Goal: Task Accomplishment & Management: Complete application form

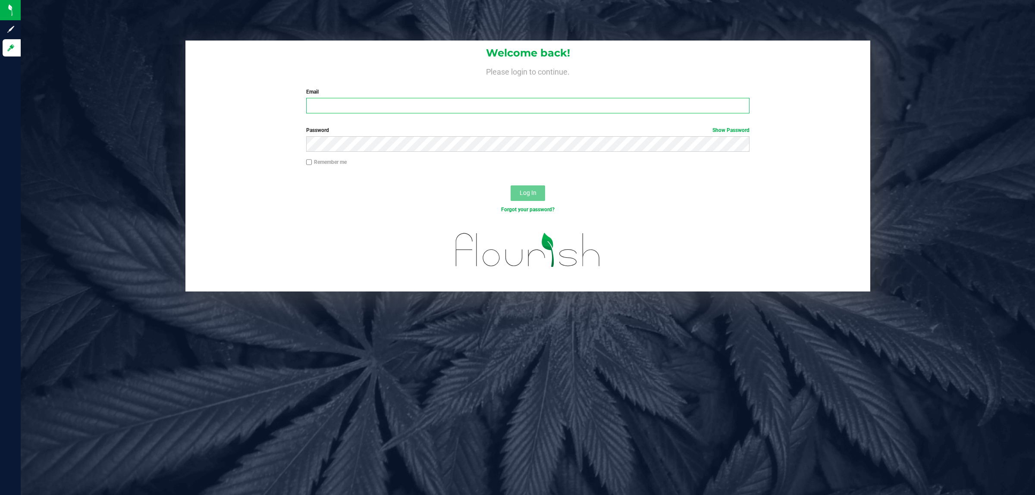
click at [348, 107] on input "Email" at bounding box center [528, 106] width 444 height 16
type input "amosley@liveparallel.com"
click at [511, 185] on button "Log In" at bounding box center [528, 193] width 34 height 16
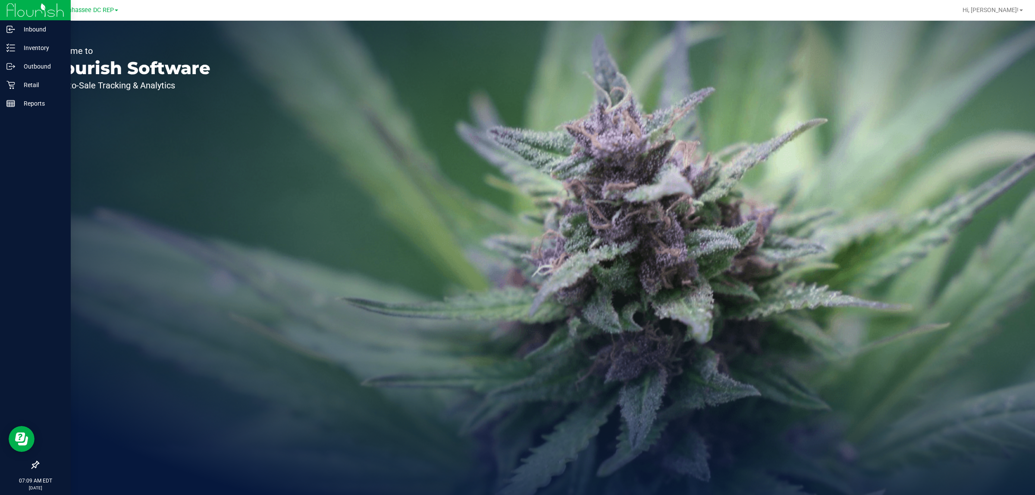
click at [35, 462] on icon at bounding box center [35, 465] width 9 height 9
click at [31, 466] on input "checkbox" at bounding box center [31, 466] width 0 height 0
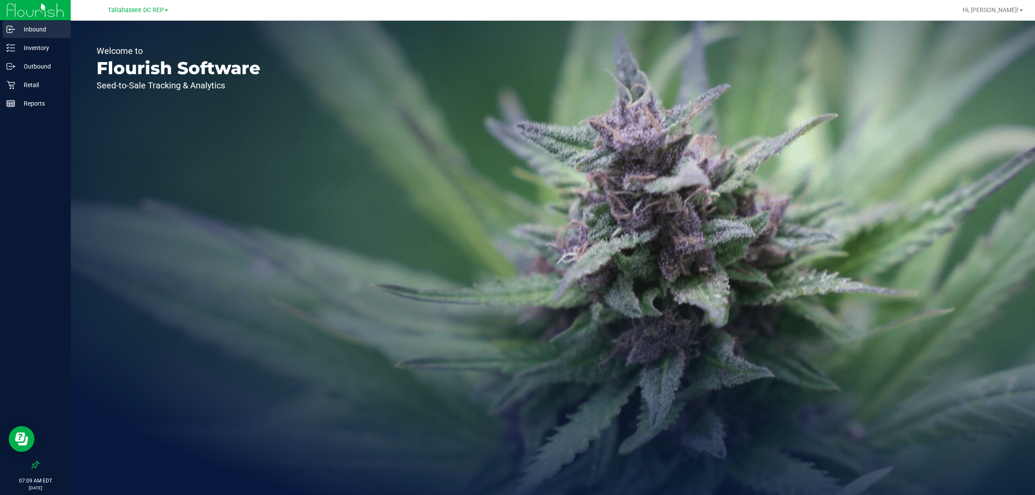
click at [47, 27] on p "Inbound" at bounding box center [41, 29] width 52 height 10
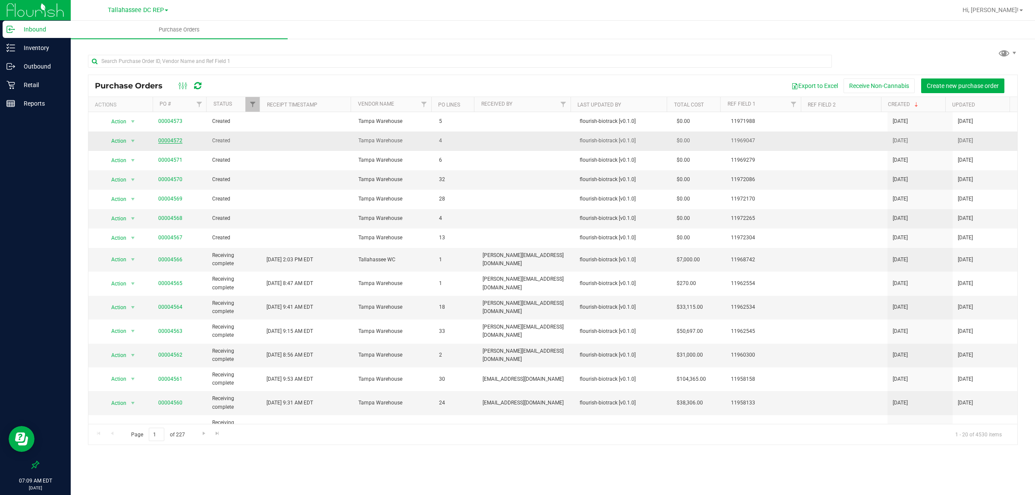
click at [166, 140] on link "00004572" at bounding box center [170, 141] width 24 height 6
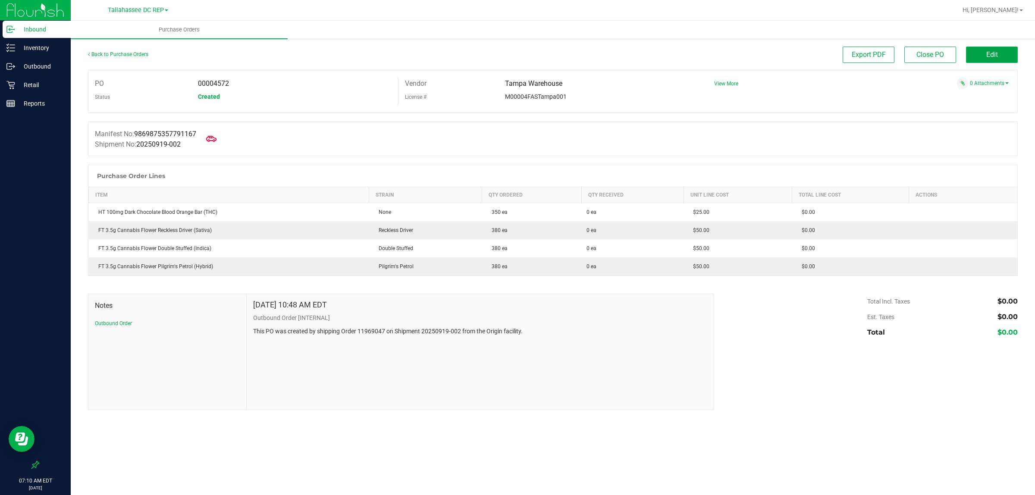
click at [1002, 53] on button "Edit" at bounding box center [992, 55] width 52 height 16
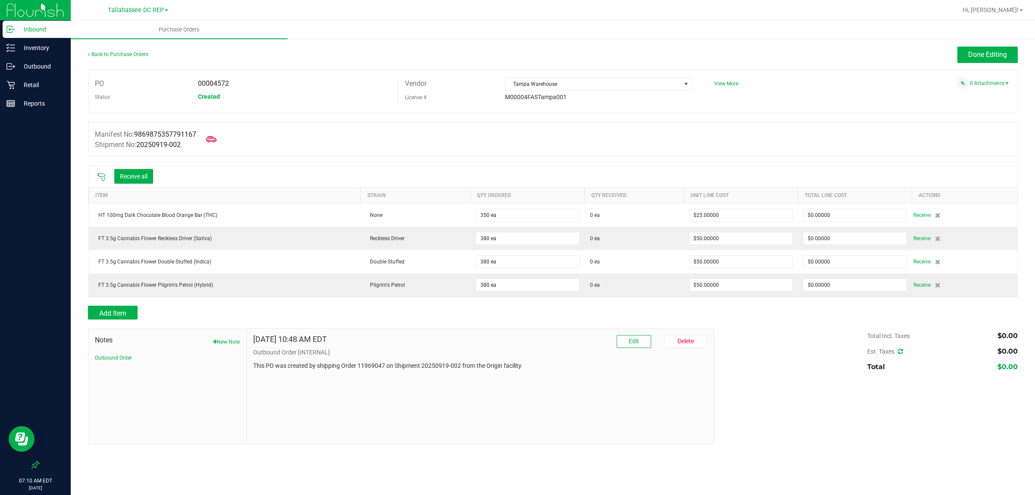
click at [104, 178] on icon at bounding box center [101, 177] width 8 height 8
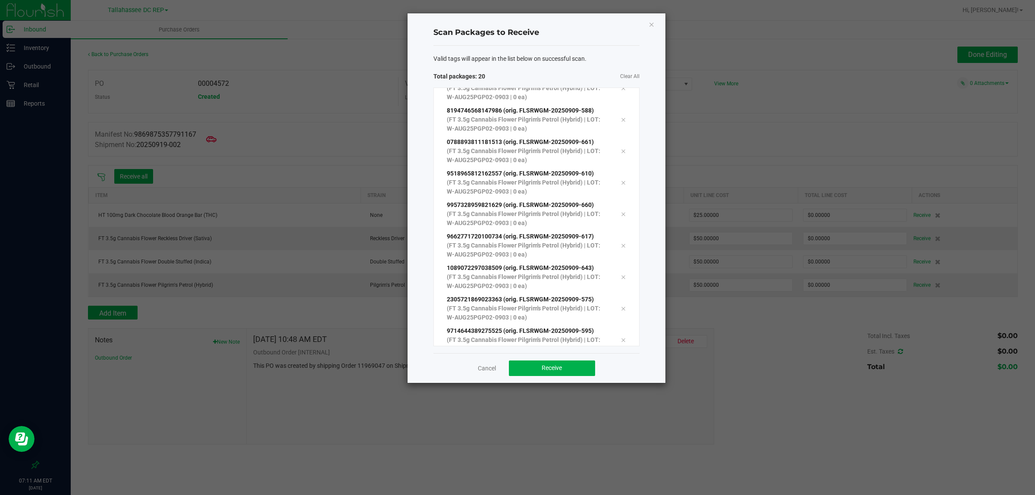
scroll to position [361, 0]
click button "Close" at bounding box center [652, 24] width 6 height 10
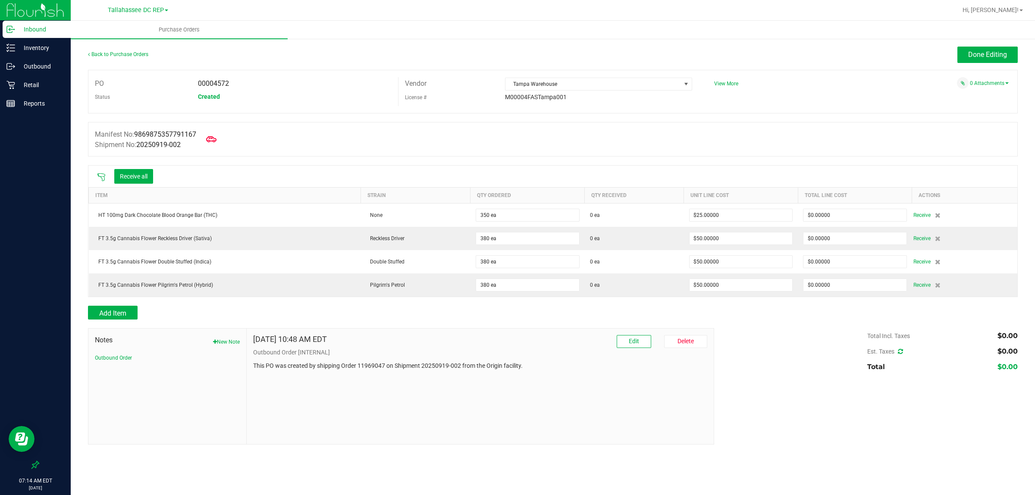
click at [97, 178] on icon at bounding box center [101, 177] width 9 height 9
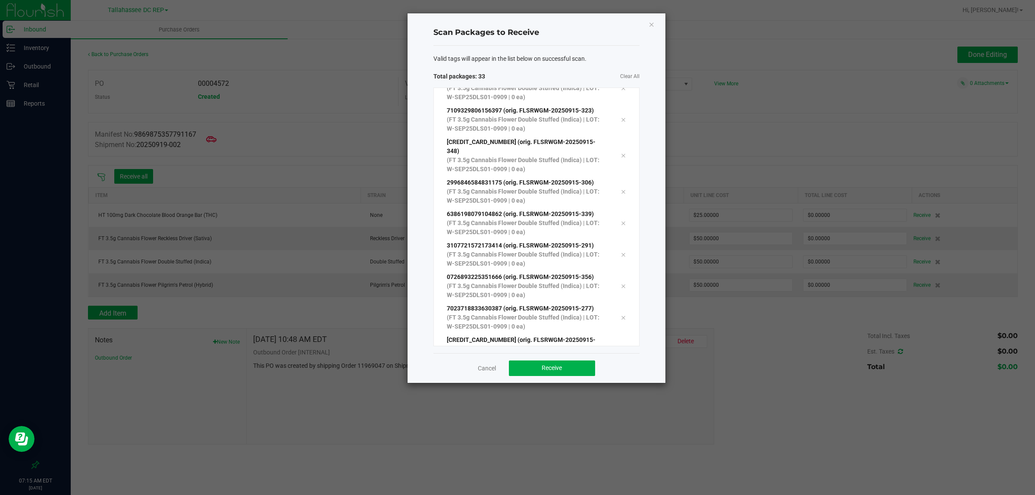
scroll to position [803, 0]
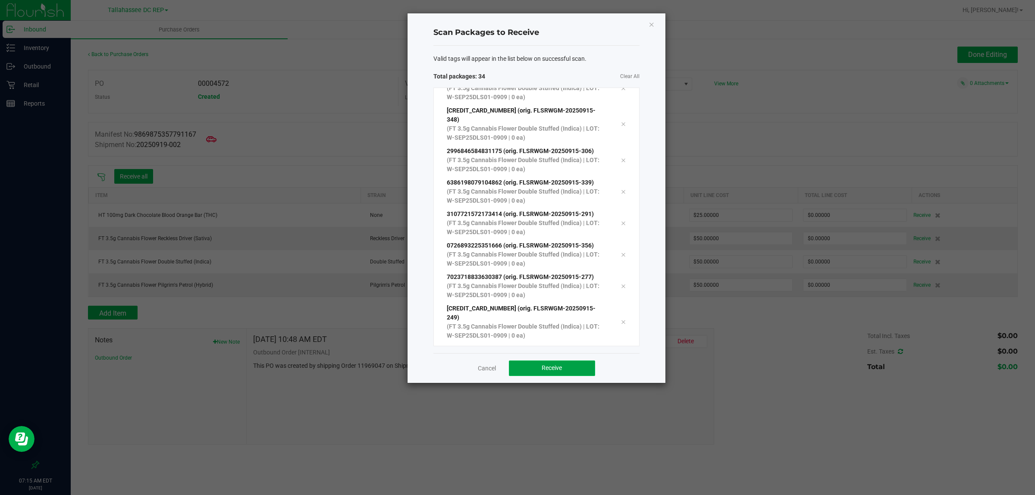
click at [579, 367] on button "Receive" at bounding box center [552, 369] width 86 height 16
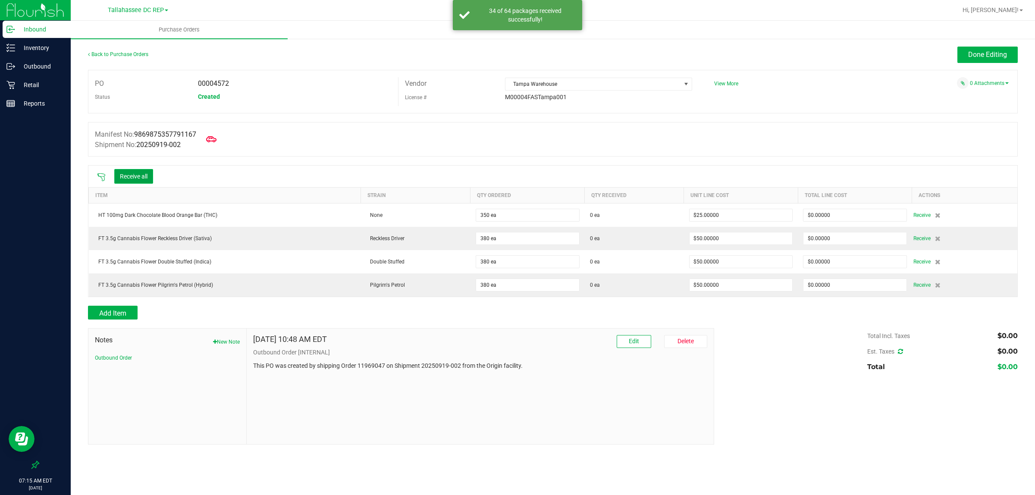
click at [117, 177] on button "Receive all" at bounding box center [133, 176] width 39 height 15
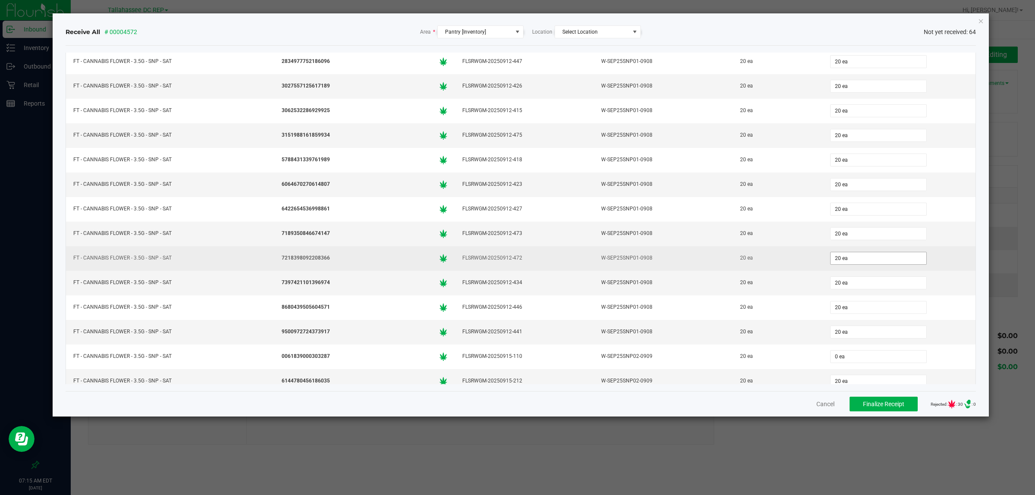
scroll to position [1118, 0]
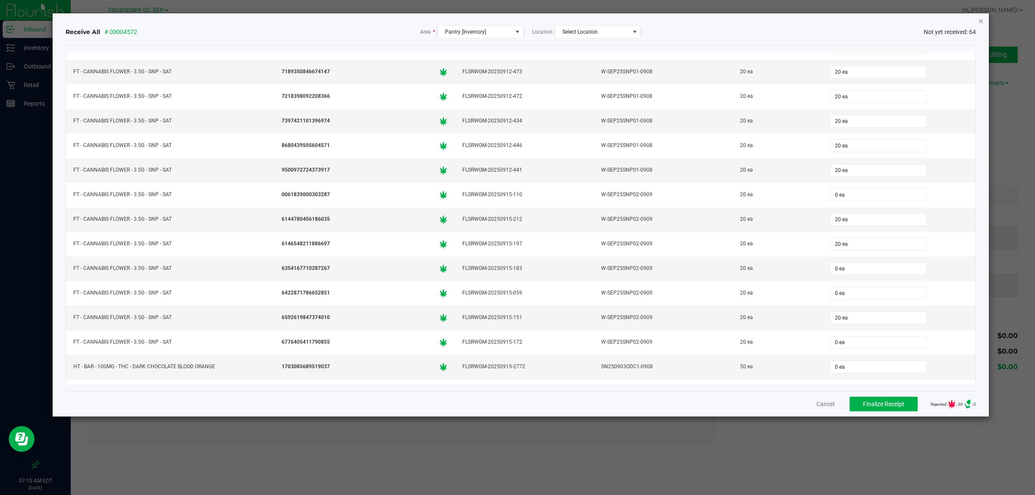
click at [979, 21] on icon "Close" at bounding box center [981, 21] width 6 height 10
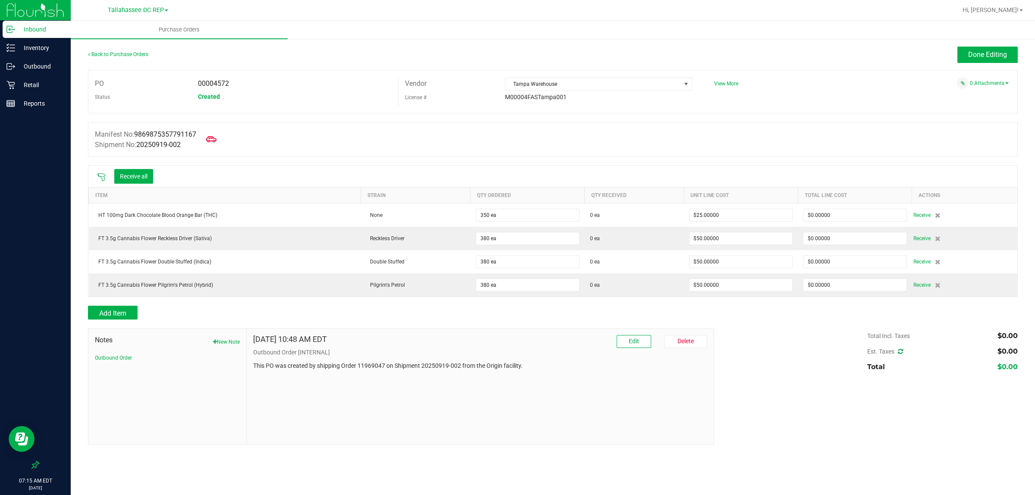
click at [100, 178] on icon at bounding box center [101, 177] width 9 height 9
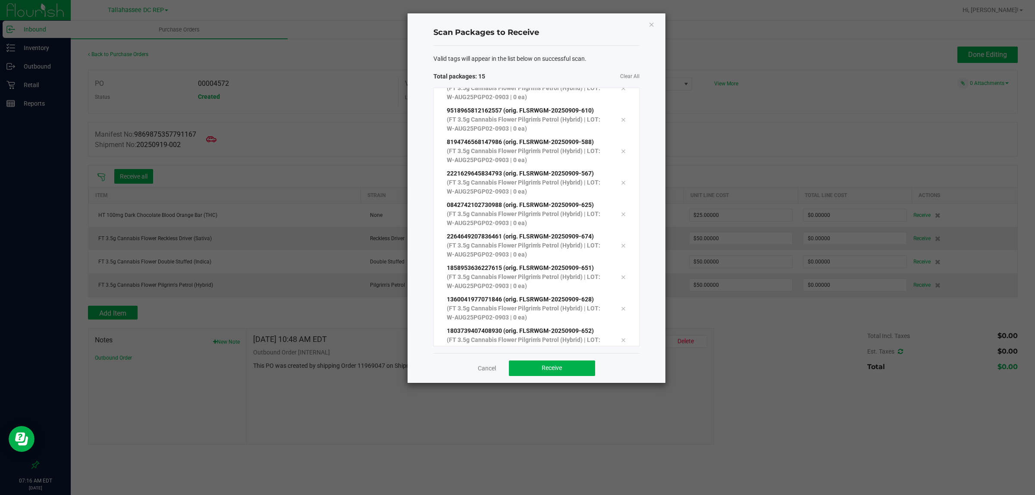
scroll to position [204, 0]
click at [555, 373] on button "Receive" at bounding box center [552, 369] width 86 height 16
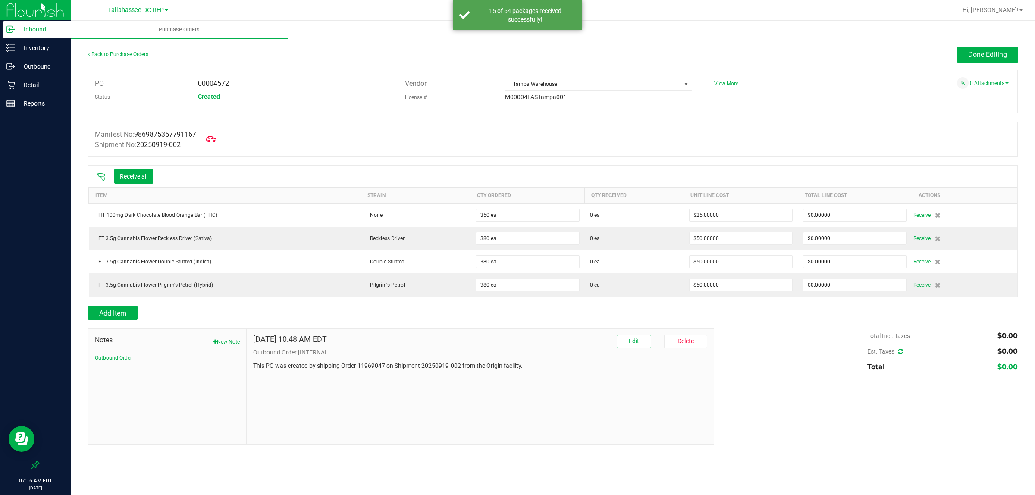
click at [99, 179] on icon at bounding box center [101, 177] width 9 height 9
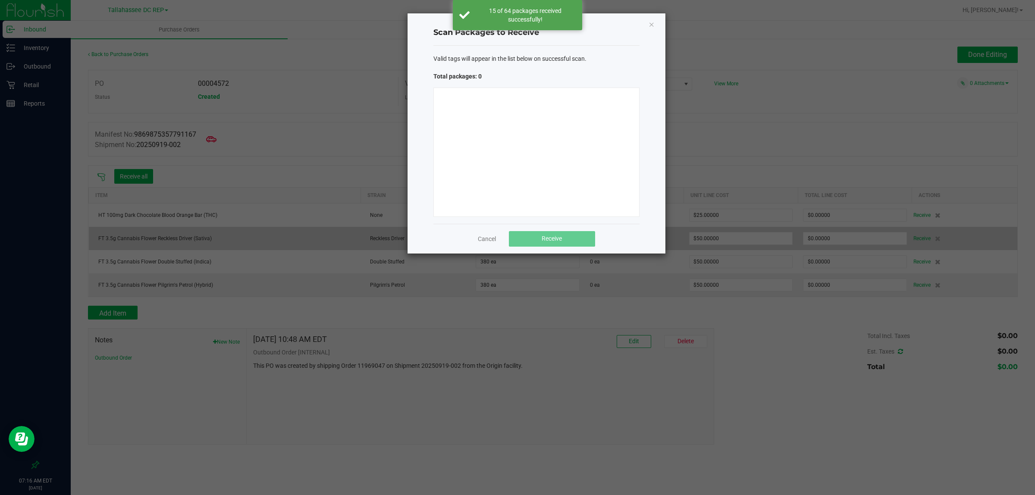
drag, startPoint x: 481, startPoint y: 239, endPoint x: 477, endPoint y: 236, distance: 5.2
click at [478, 236] on link "Cancel" at bounding box center [487, 239] width 18 height 9
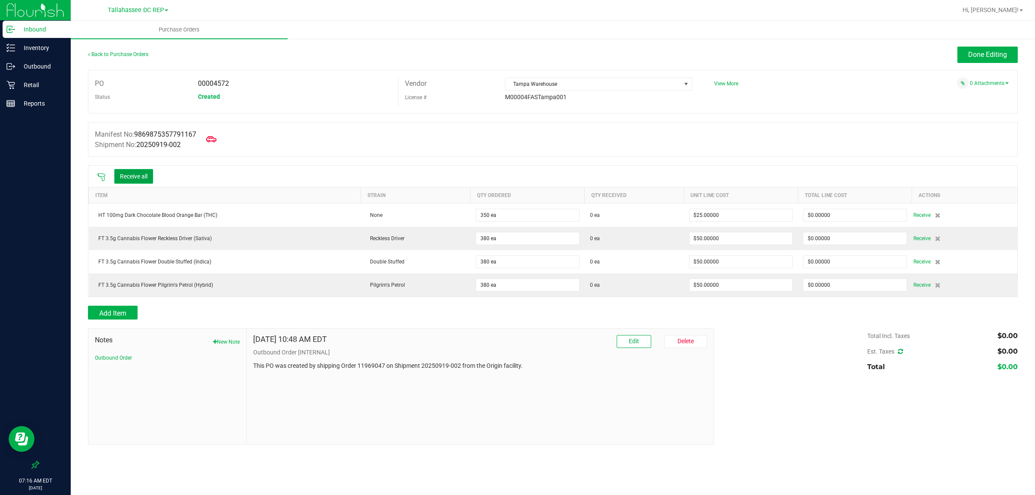
click at [144, 170] on button "Receive all" at bounding box center [133, 176] width 39 height 15
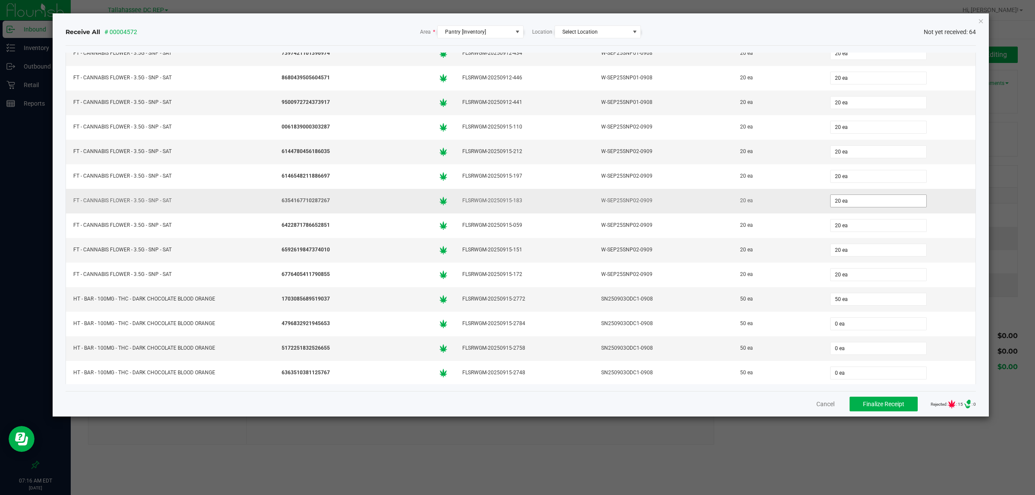
scroll to position [1280, 0]
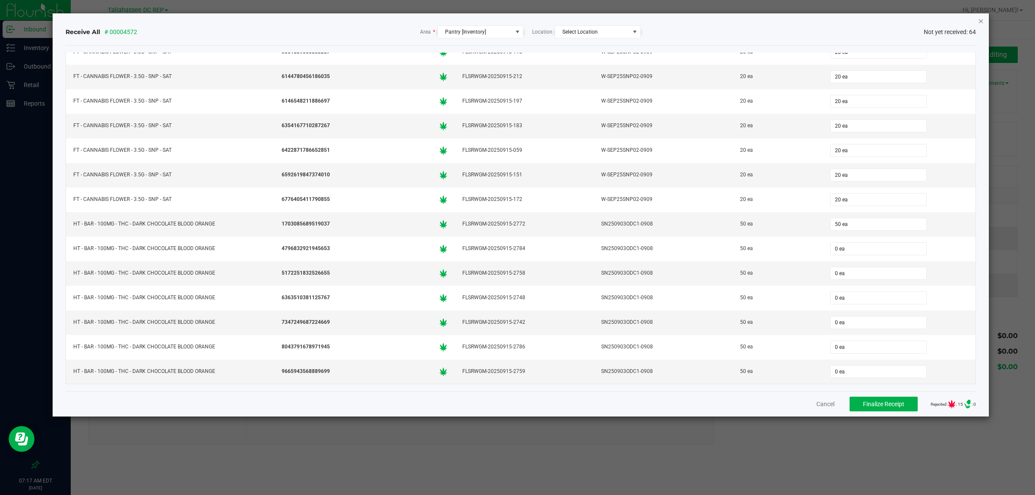
click at [981, 24] on icon "Close" at bounding box center [981, 21] width 6 height 10
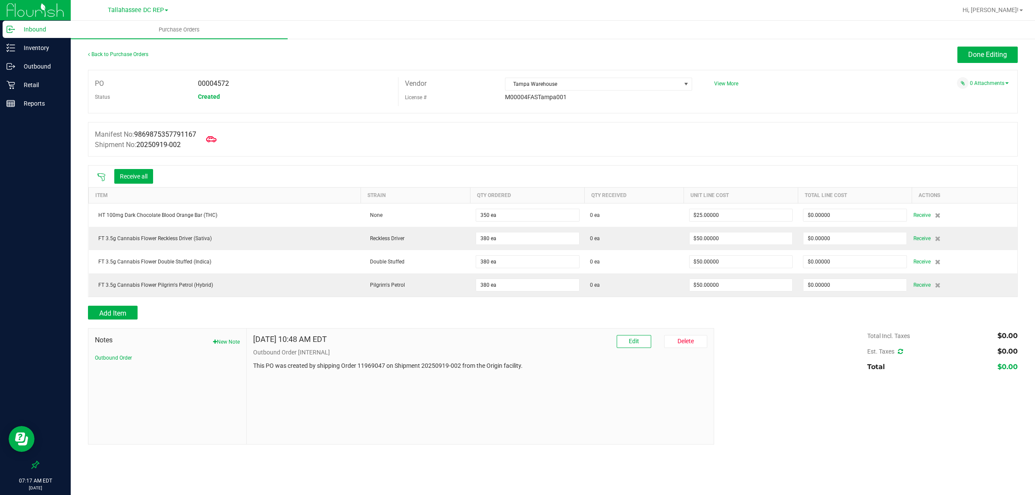
click at [102, 174] on icon at bounding box center [101, 177] width 8 height 8
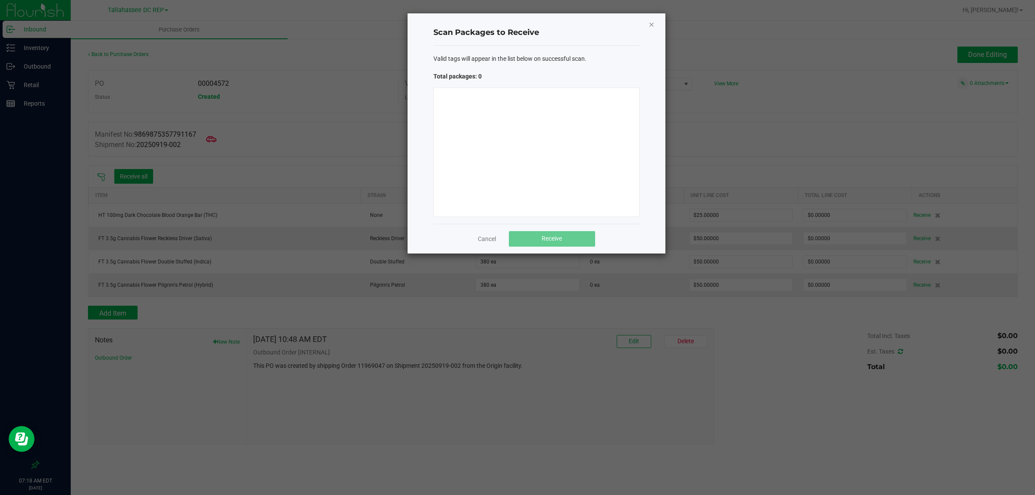
click at [652, 25] on icon "Close" at bounding box center [652, 24] width 6 height 10
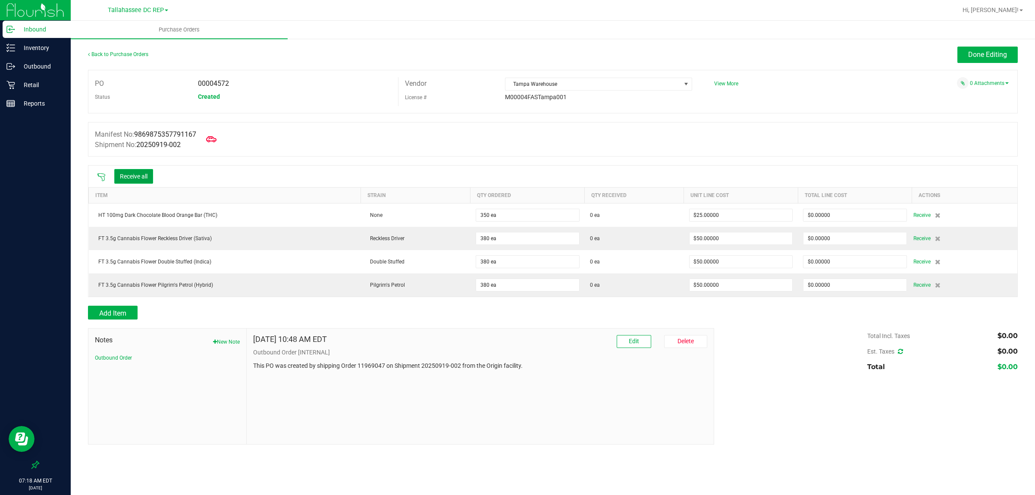
click at [133, 182] on button "Receive all" at bounding box center [133, 176] width 39 height 15
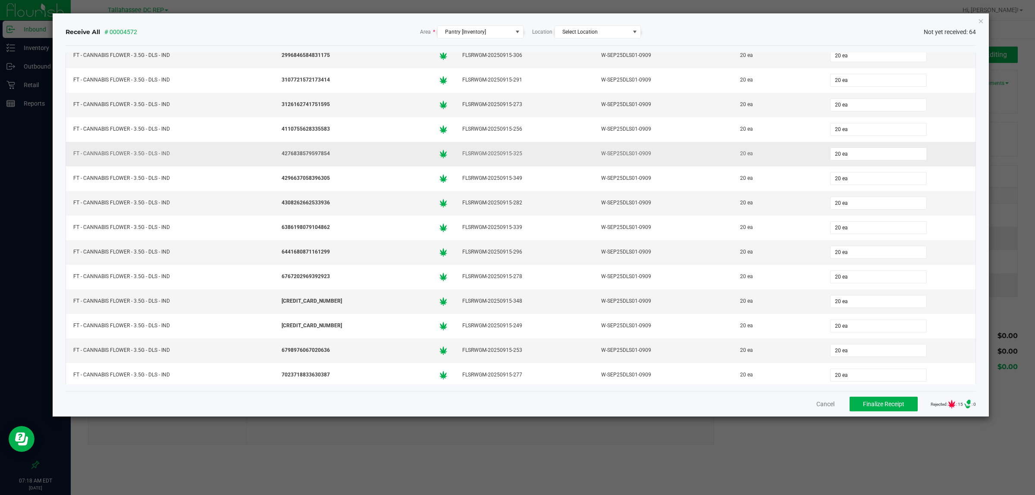
scroll to position [270, 0]
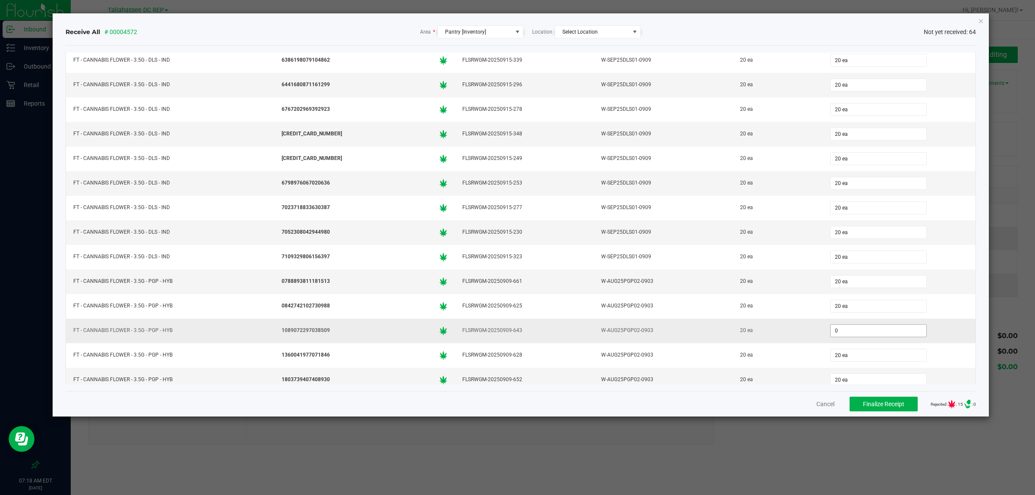
click at [846, 337] on input "0" at bounding box center [879, 331] width 96 height 12
type input "20 ea"
click at [716, 288] on td "W-AUG25PGP02-0903" at bounding box center [663, 282] width 139 height 25
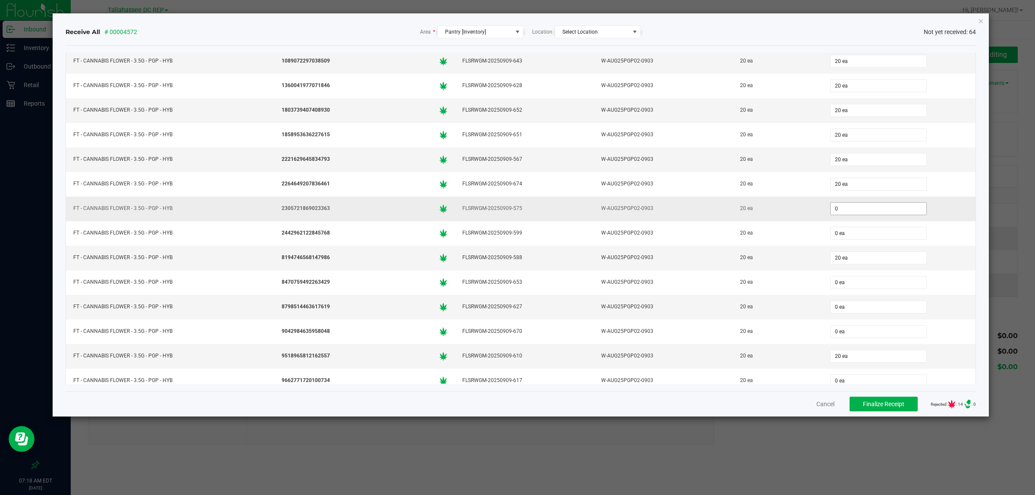
click at [840, 215] on input "0" at bounding box center [879, 209] width 96 height 12
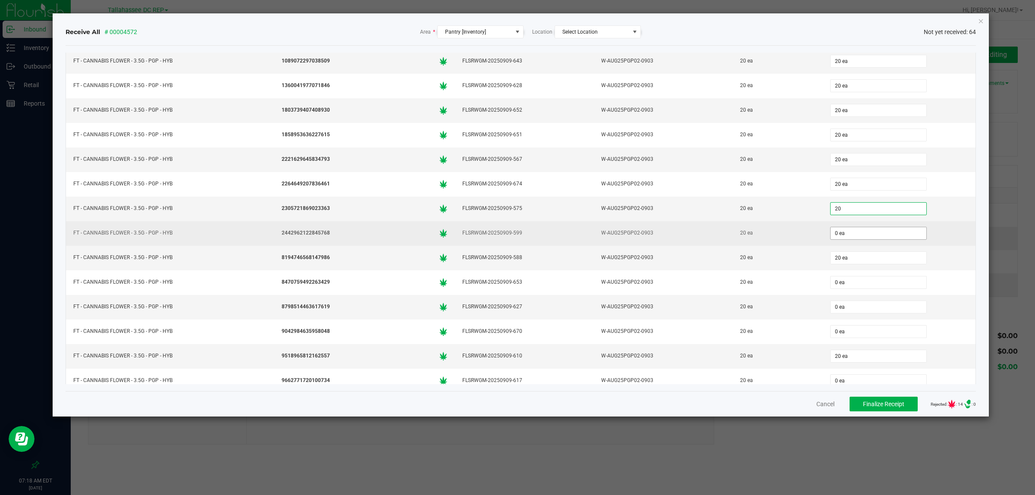
type input "20 ea"
click at [834, 239] on input "0" at bounding box center [879, 233] width 96 height 12
drag, startPoint x: 783, startPoint y: 233, endPoint x: 803, endPoint y: 238, distance: 20.3
click at [784, 233] on td "20 ea" at bounding box center [778, 233] width 90 height 25
click at [842, 239] on input "2" at bounding box center [879, 233] width 96 height 12
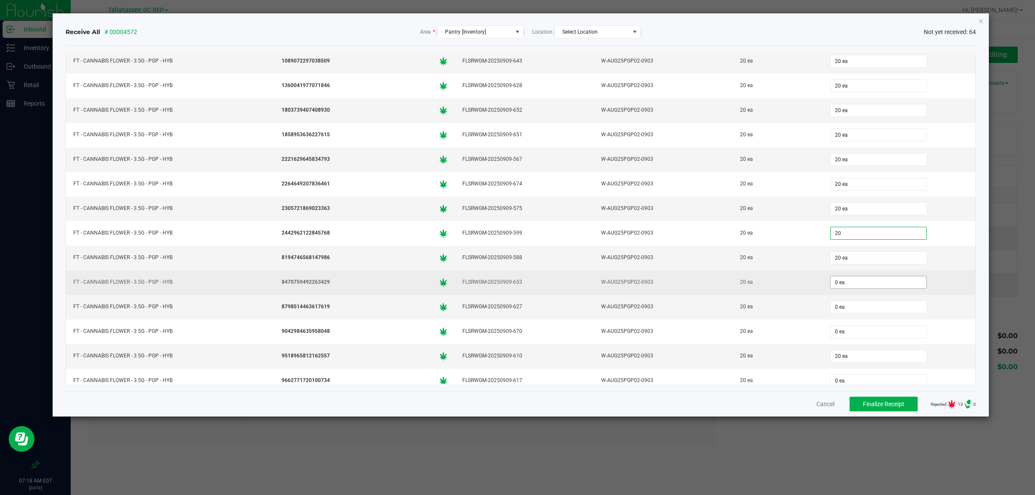
type input "20 ea"
click at [844, 289] on input "0" at bounding box center [879, 282] width 96 height 12
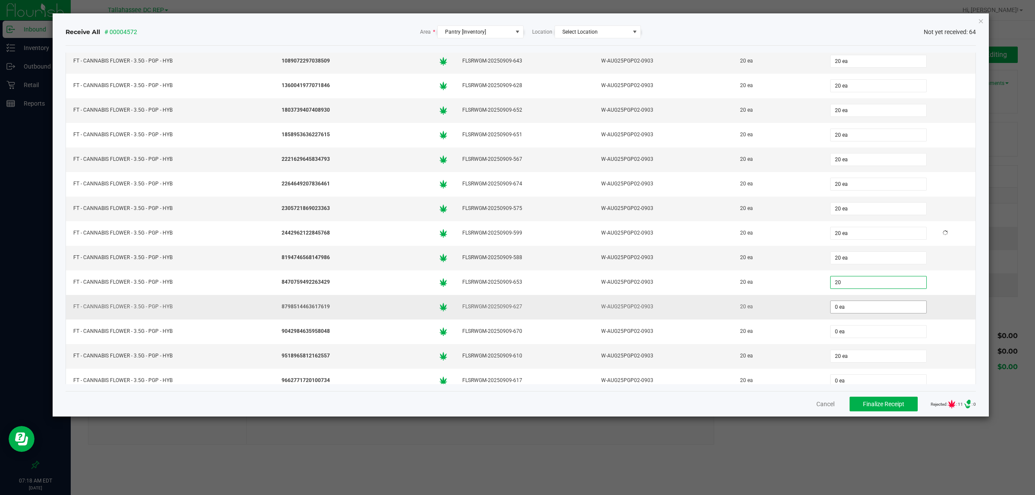
type input "20 ea"
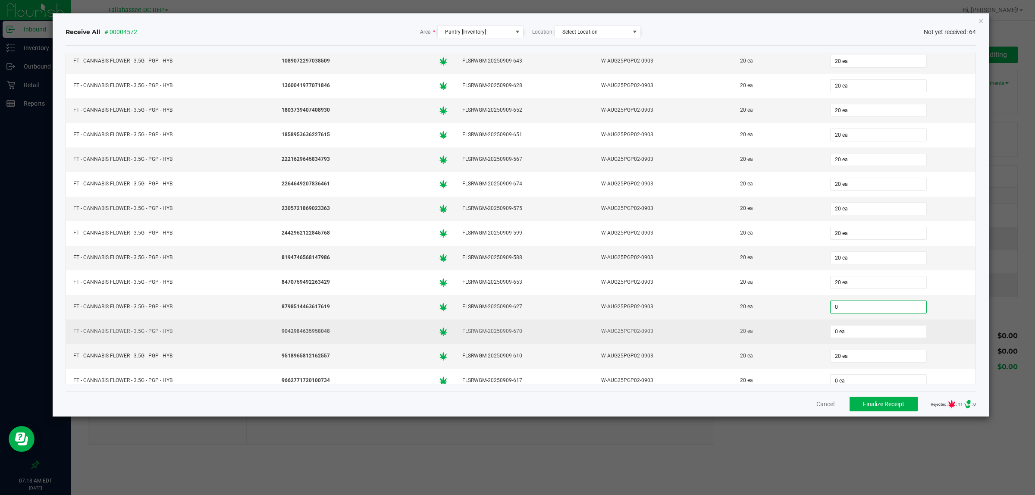
drag, startPoint x: 844, startPoint y: 317, endPoint x: 839, endPoint y: 330, distance: 13.7
click at [844, 313] on input "0" at bounding box center [879, 307] width 96 height 12
type input "20 ea"
click at [840, 338] on input "0" at bounding box center [879, 332] width 96 height 12
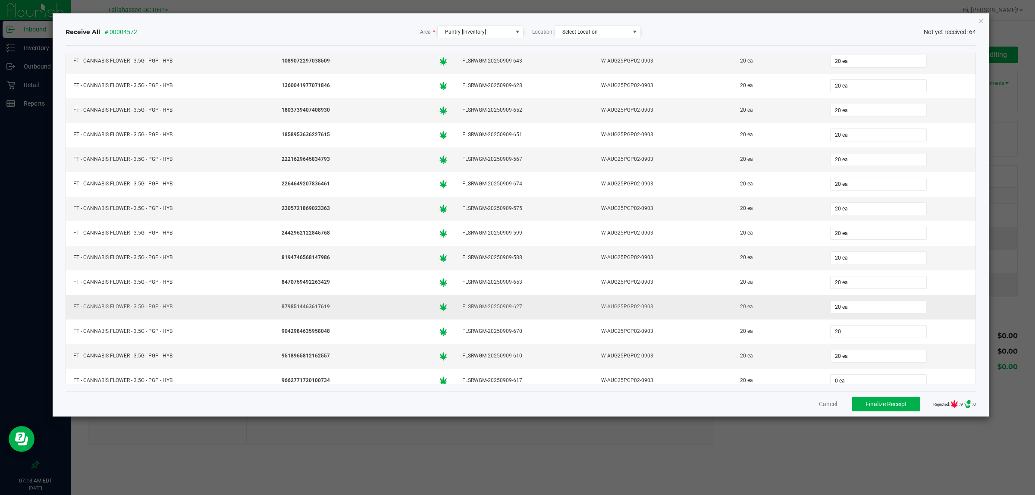
type input "20 ea"
click at [733, 320] on td "20 ea" at bounding box center [778, 307] width 90 height 25
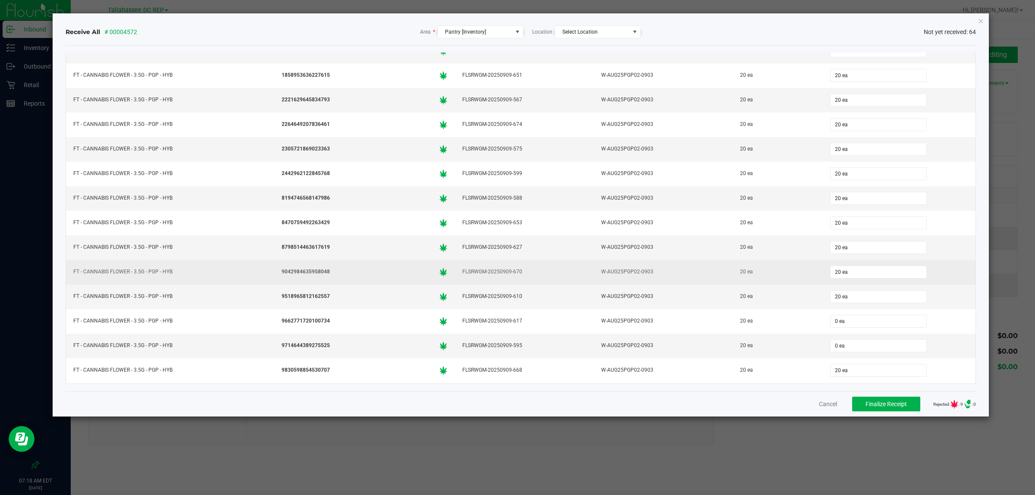
scroll to position [755, 0]
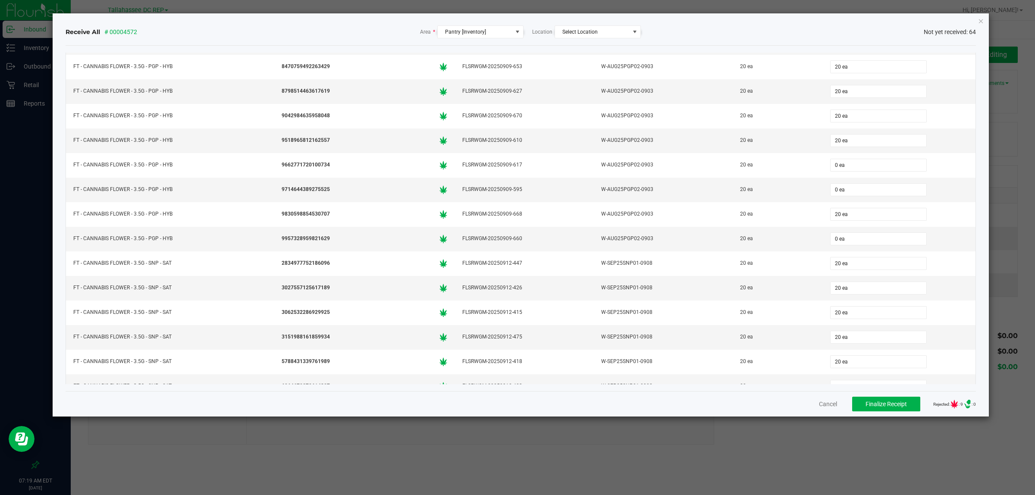
click at [816, 413] on div "Cancel Finalize Receipt Rejected: : 9 .st0{ } : 0" at bounding box center [521, 403] width 911 height 25
drag, startPoint x: 818, startPoint y: 408, endPoint x: 784, endPoint y: 393, distance: 37.7
click at [820, 407] on button "Cancel" at bounding box center [828, 404] width 18 height 9
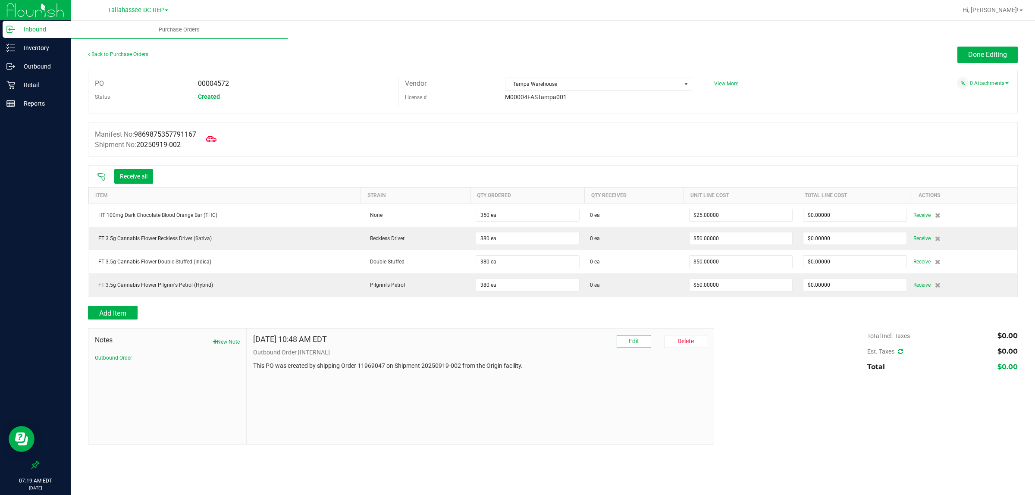
click at [102, 176] on icon at bounding box center [101, 177] width 9 height 9
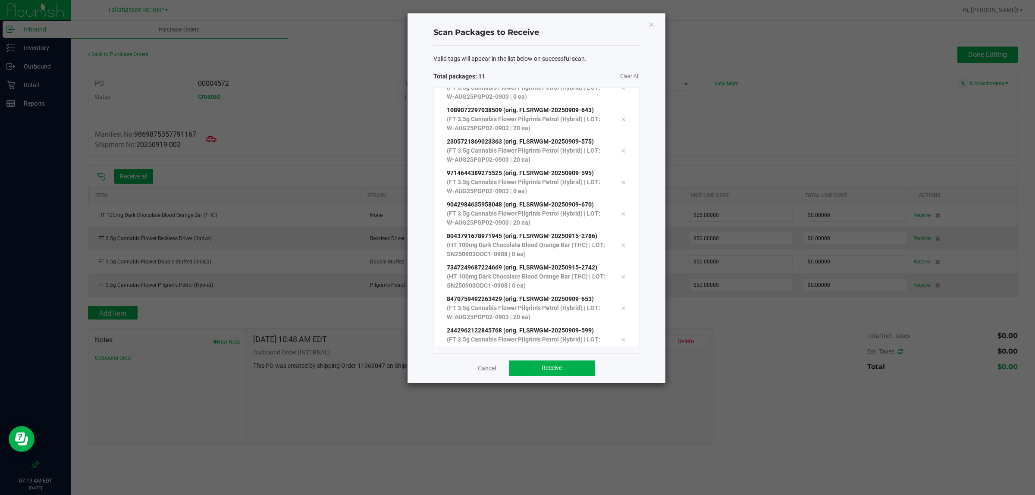
scroll to position [78, 0]
click at [560, 364] on span "Receive" at bounding box center [552, 367] width 20 height 7
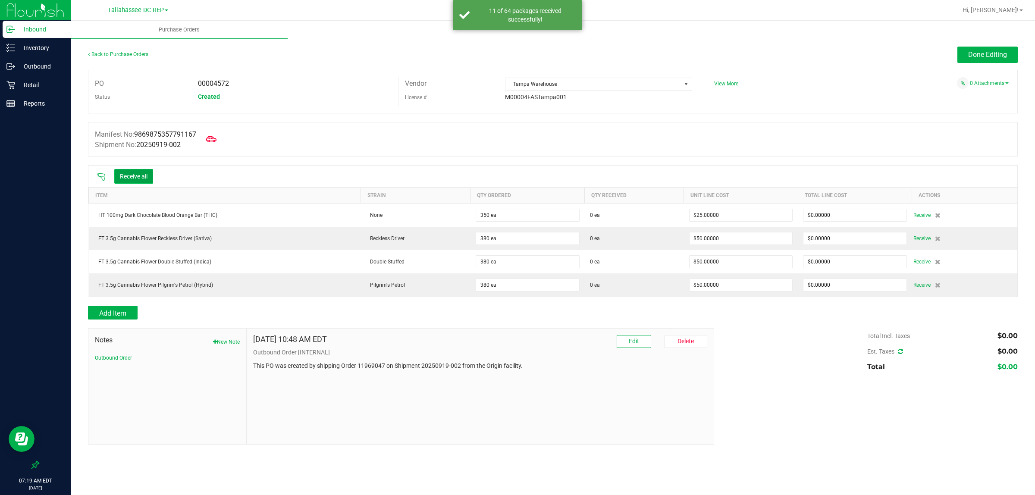
click at [133, 171] on button "Receive all" at bounding box center [133, 176] width 39 height 15
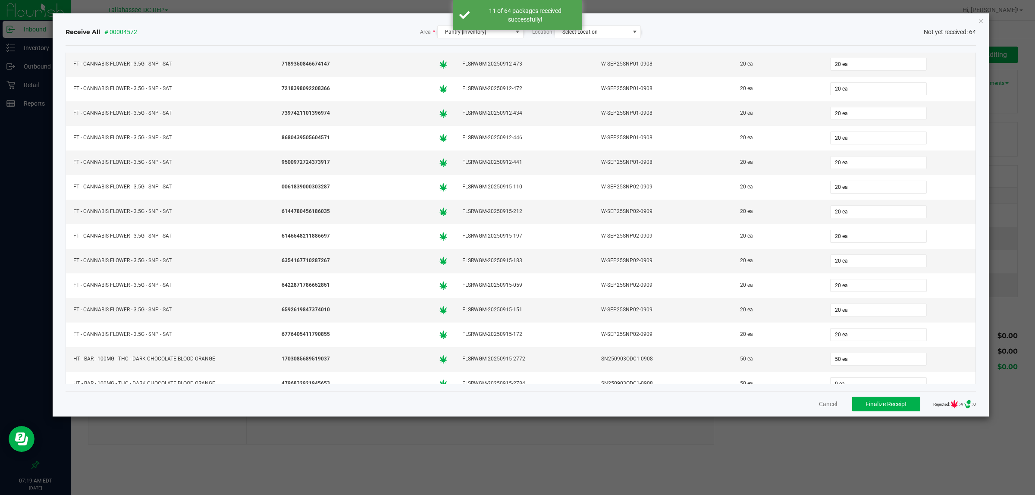
scroll to position [1280, 0]
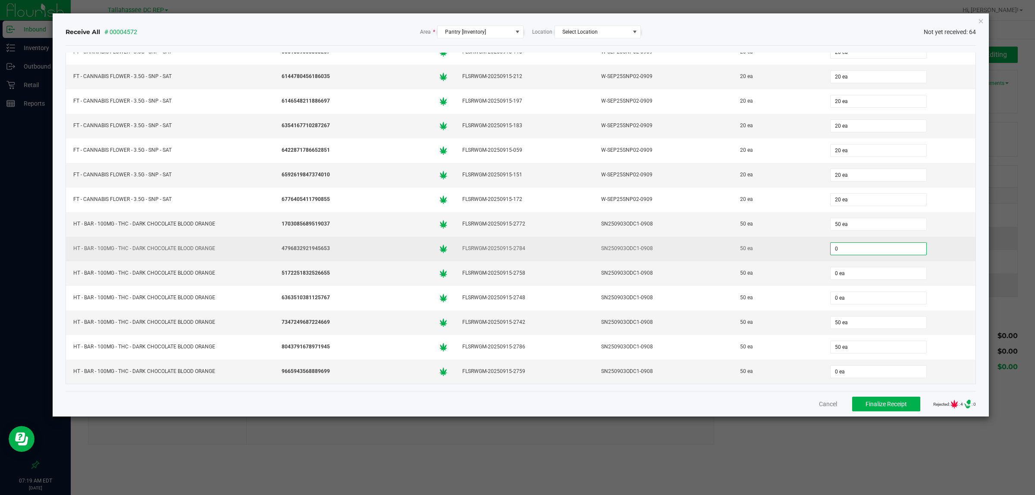
click at [848, 253] on input "0" at bounding box center [879, 249] width 96 height 12
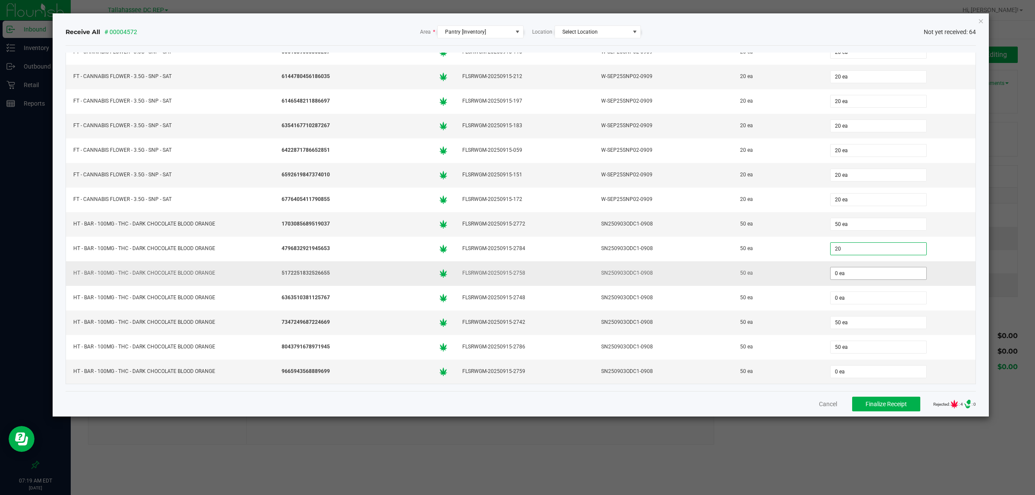
type input "20 ea"
click at [844, 273] on input "0" at bounding box center [879, 273] width 96 height 12
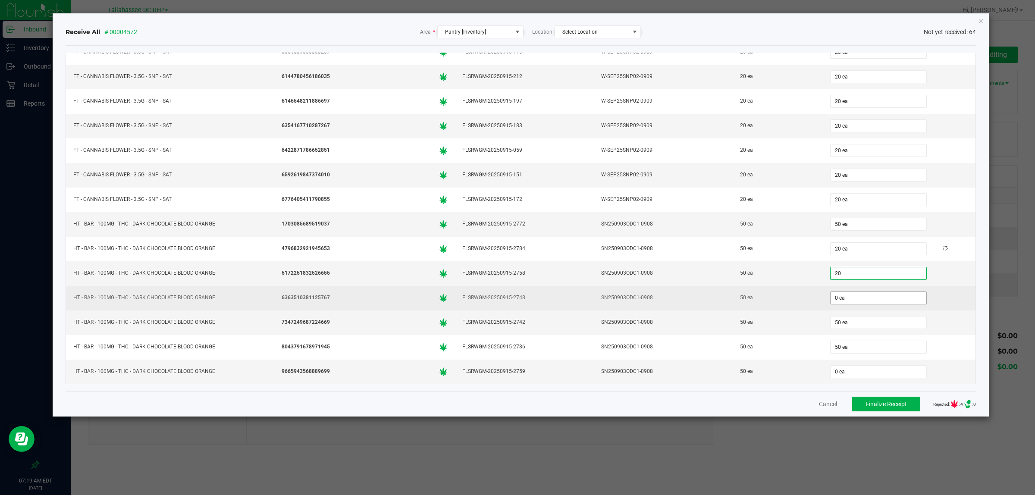
type input "20 ea"
click at [840, 295] on input "0" at bounding box center [879, 298] width 96 height 12
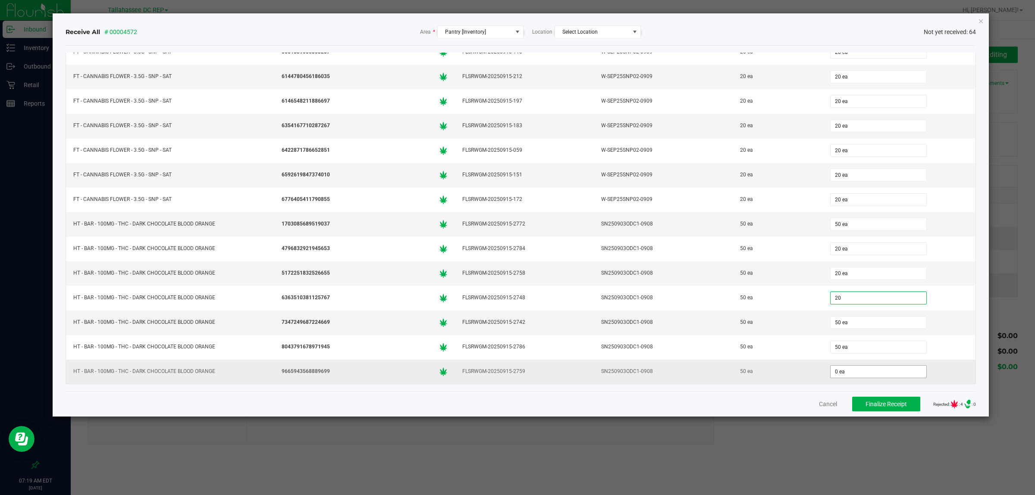
type input "20 ea"
click at [847, 368] on input "0" at bounding box center [879, 372] width 96 height 12
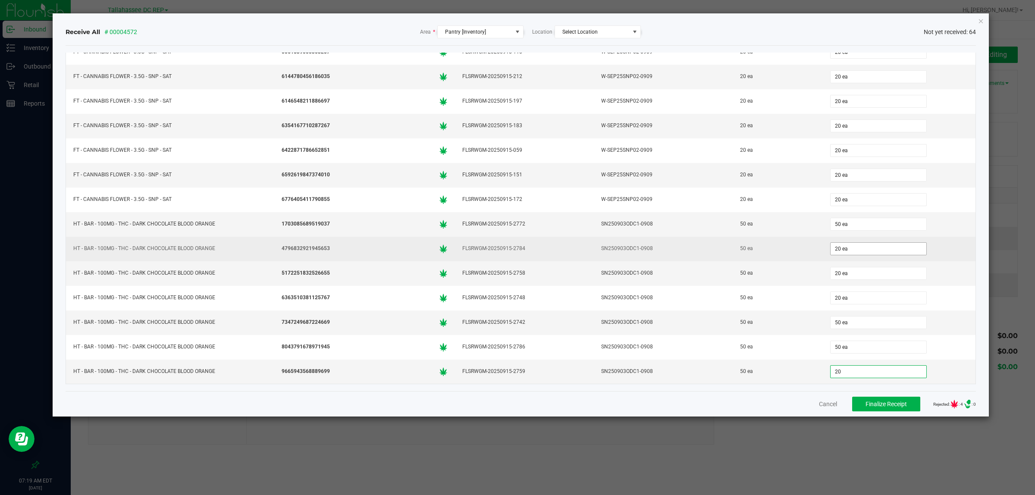
type input "20"
type input "20 ea"
click at [852, 250] on input "20" at bounding box center [879, 249] width 96 height 12
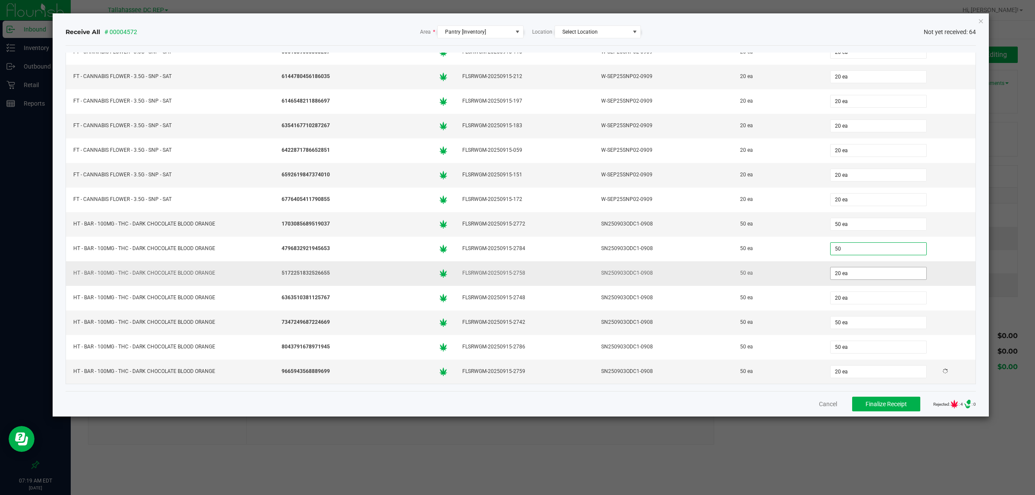
type input "50 ea"
click at [852, 270] on input "20" at bounding box center [879, 273] width 96 height 12
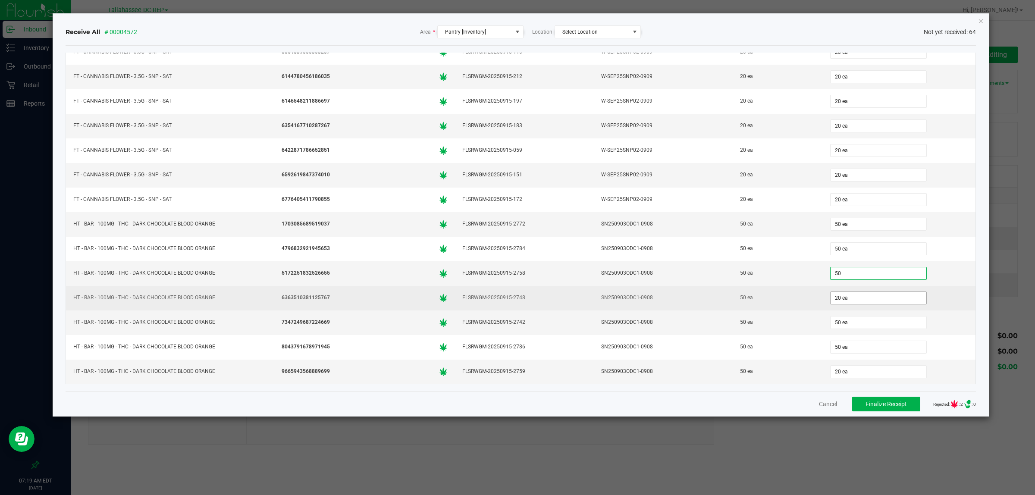
type input "50 ea"
click at [850, 298] on input "20" at bounding box center [879, 298] width 96 height 12
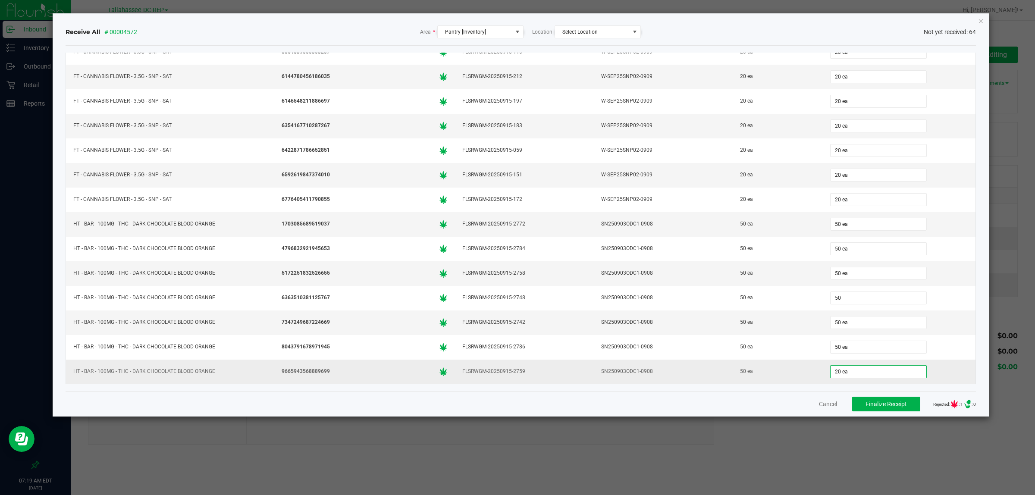
type input "50 ea"
click at [852, 371] on input "20" at bounding box center [879, 372] width 96 height 12
type input "50 ea"
drag, startPoint x: 1010, startPoint y: 260, endPoint x: 982, endPoint y: 282, distance: 35.4
click at [995, 279] on ngb-modal-window "Receive All # 00004572 Area * Pantry [Inventory] Location Select Location Not y…" at bounding box center [520, 247] width 1041 height 495
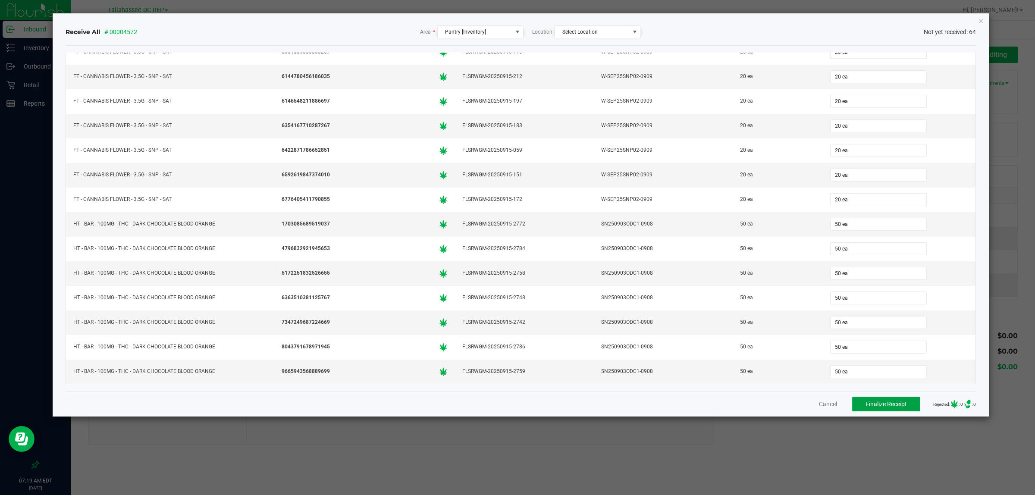
click at [876, 401] on span "Finalize Receipt" at bounding box center [886, 404] width 41 height 7
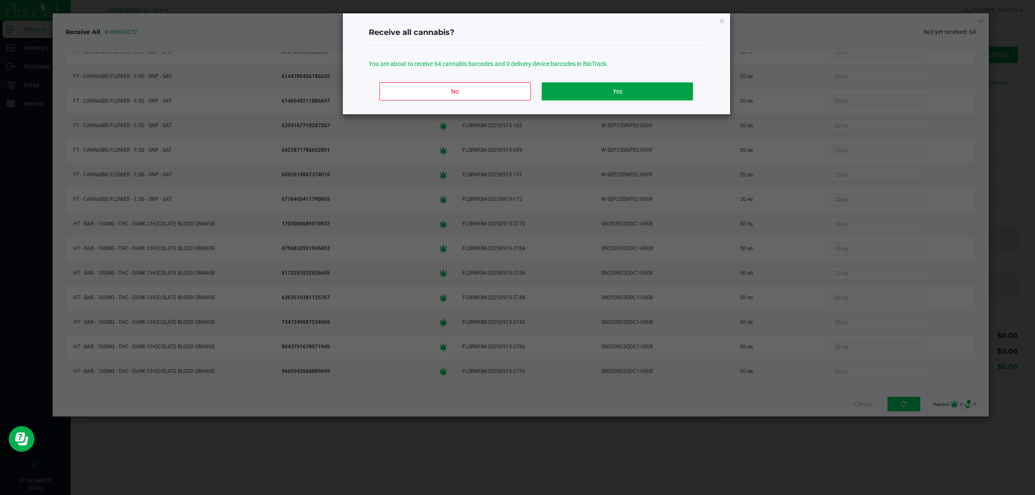
click at [642, 90] on button "Yes" at bounding box center [617, 91] width 151 height 18
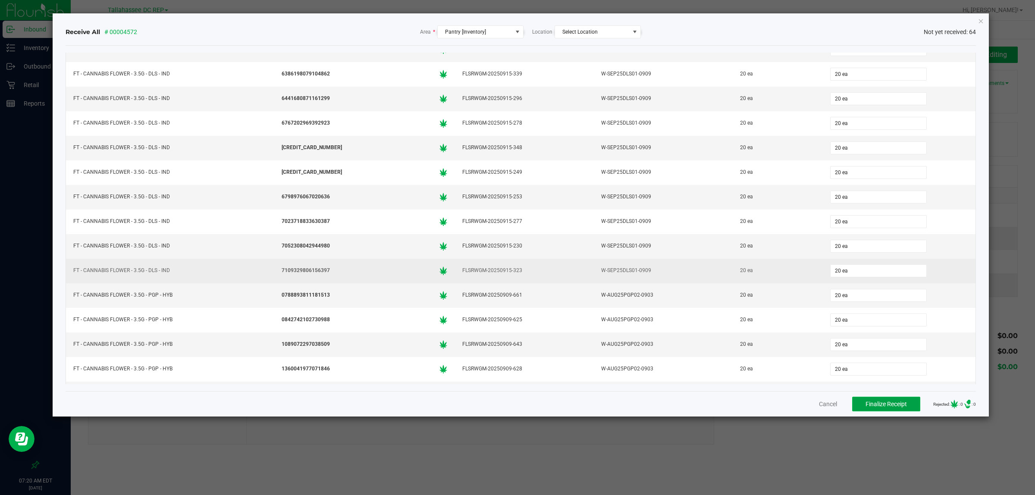
scroll to position [0, 0]
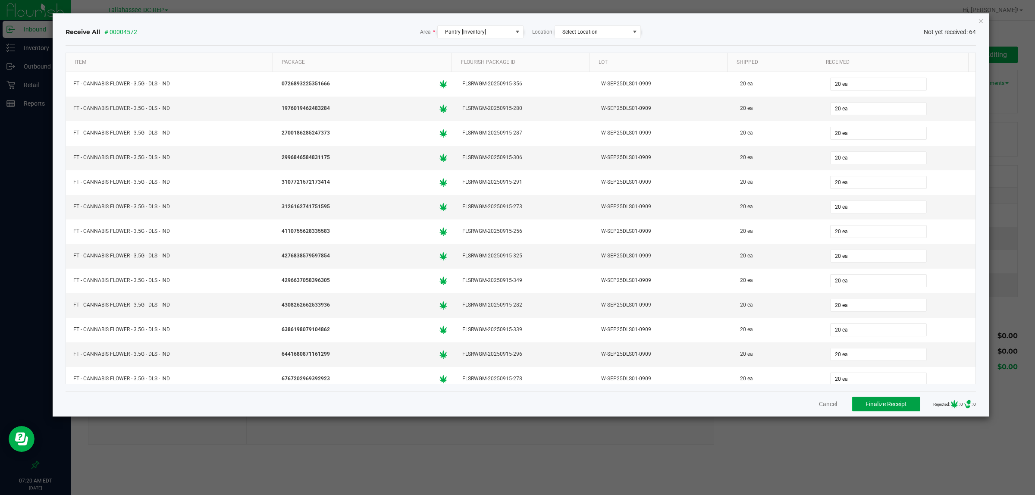
click at [866, 401] on span "Finalize Receipt" at bounding box center [886, 404] width 41 height 7
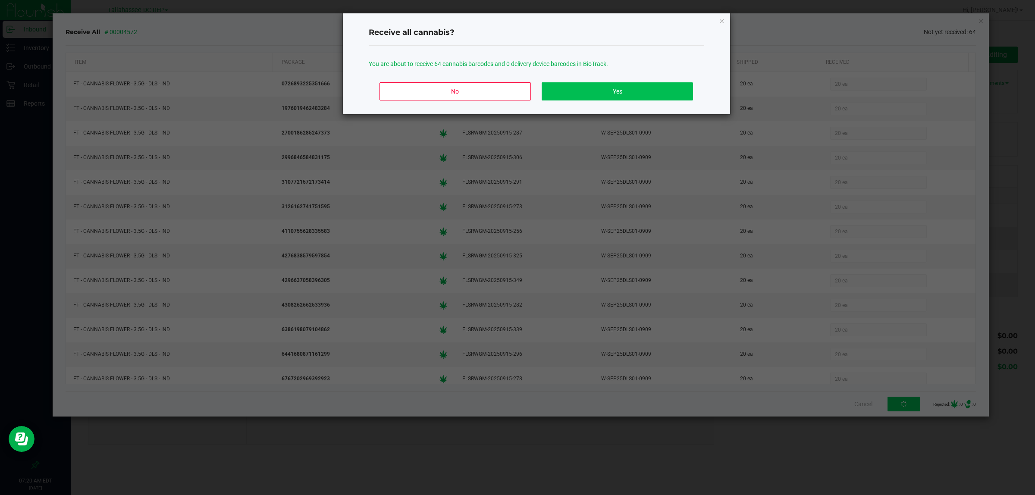
drag, startPoint x: 646, startPoint y: 81, endPoint x: 645, endPoint y: 87, distance: 6.1
click at [646, 82] on div "No Yes" at bounding box center [537, 94] width 336 height 39
click at [644, 88] on button "Yes" at bounding box center [617, 91] width 151 height 18
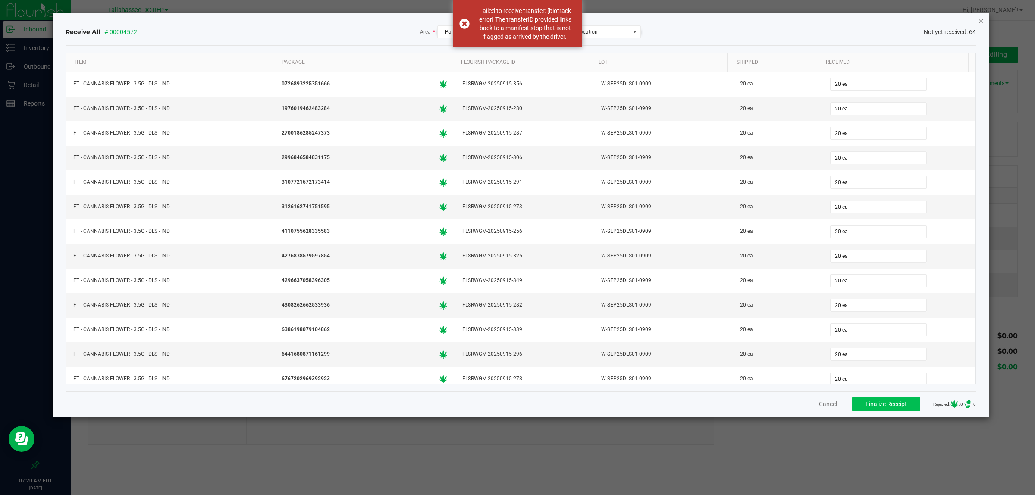
click at [981, 21] on icon "Close" at bounding box center [981, 21] width 6 height 10
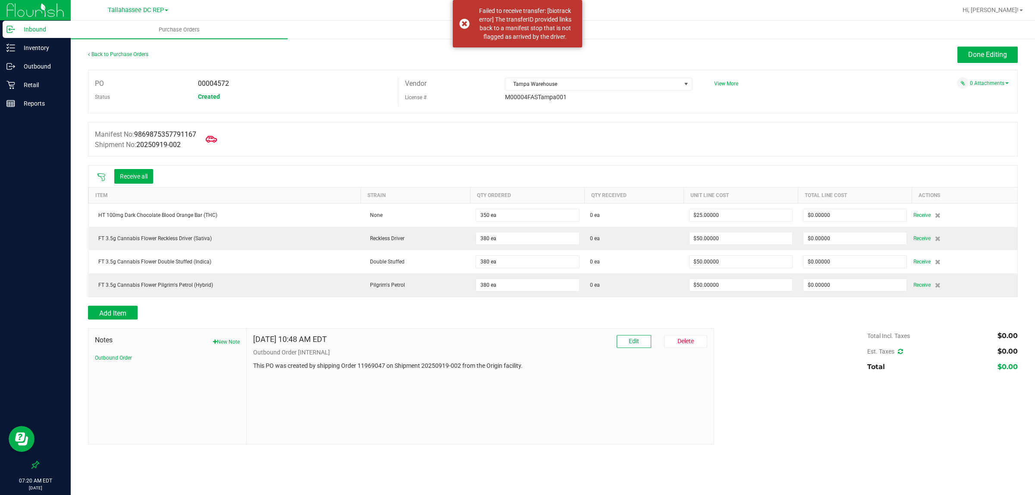
click at [214, 139] on icon at bounding box center [211, 139] width 11 height 11
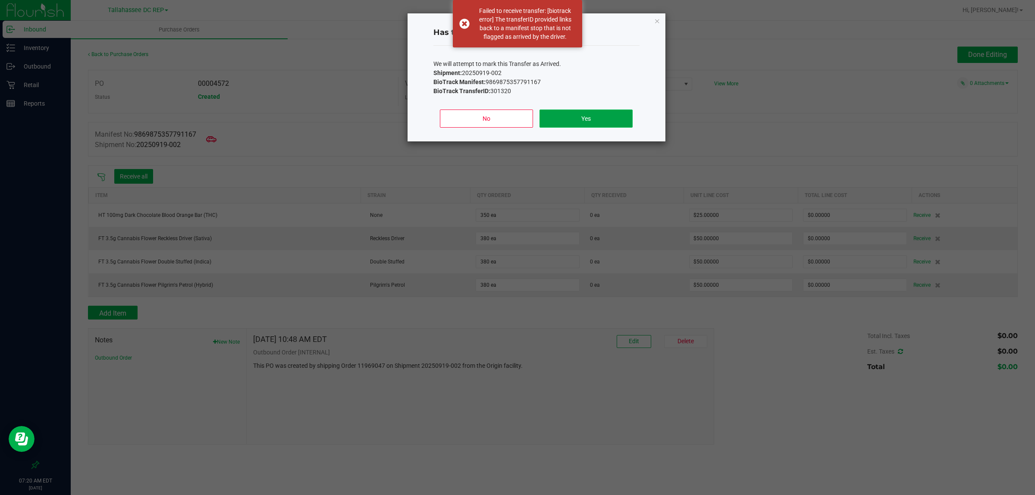
click at [613, 114] on button "Yes" at bounding box center [585, 119] width 93 height 18
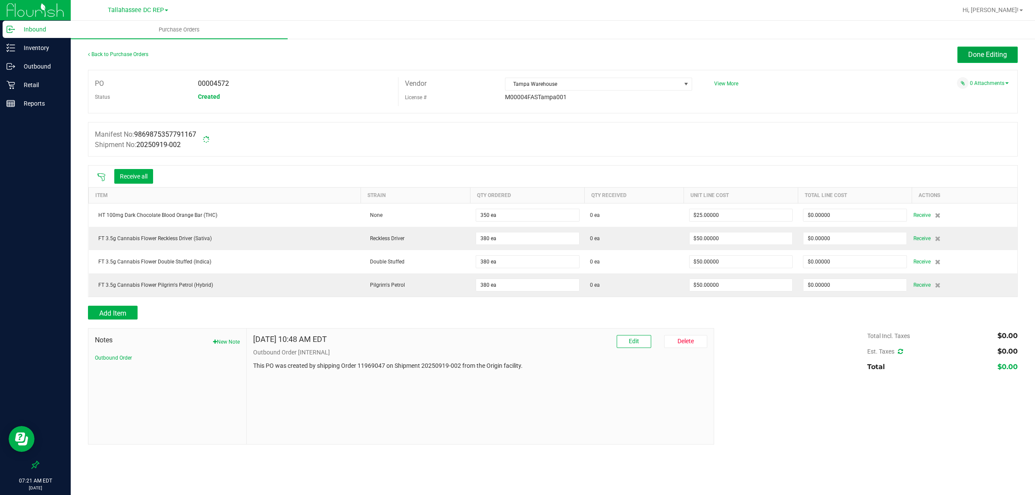
click at [975, 47] on button "Done Editing" at bounding box center [987, 55] width 60 height 16
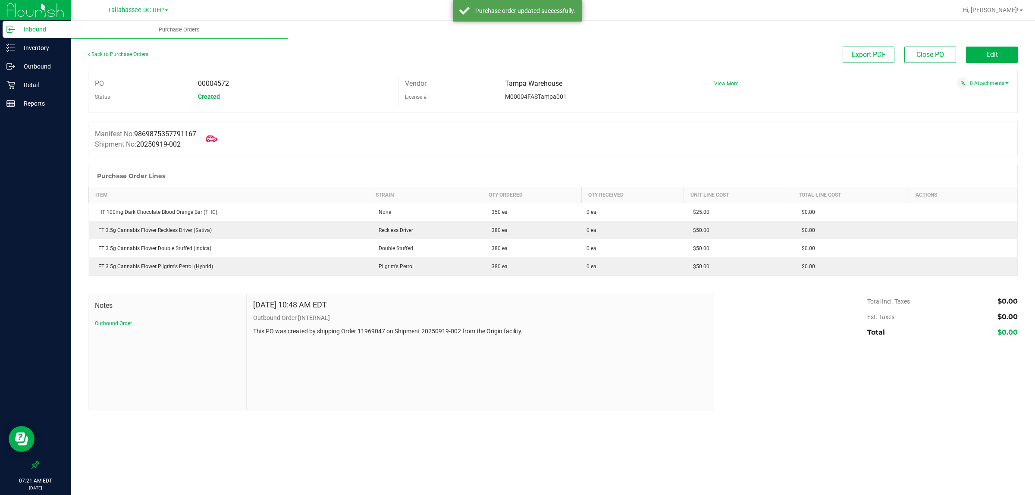
click at [210, 141] on icon at bounding box center [211, 138] width 11 height 11
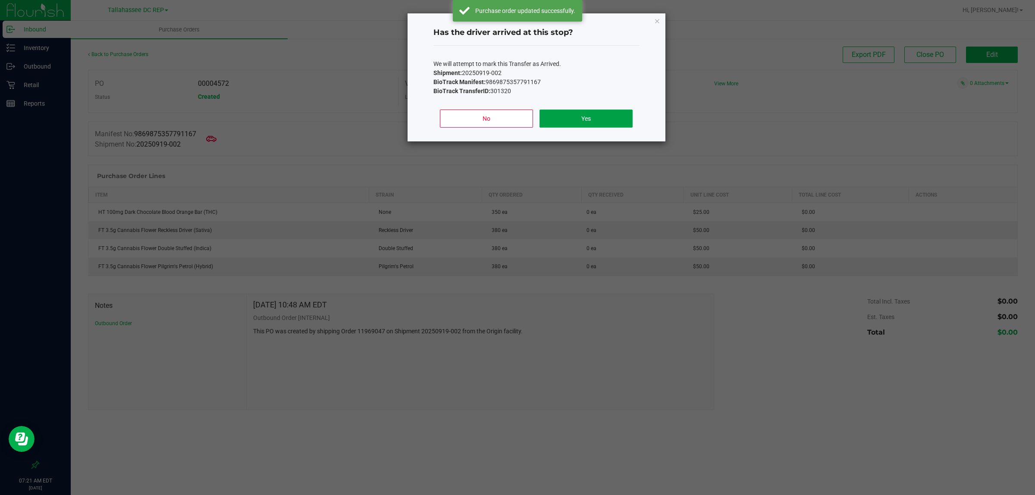
click at [566, 113] on button "Yes" at bounding box center [585, 119] width 93 height 18
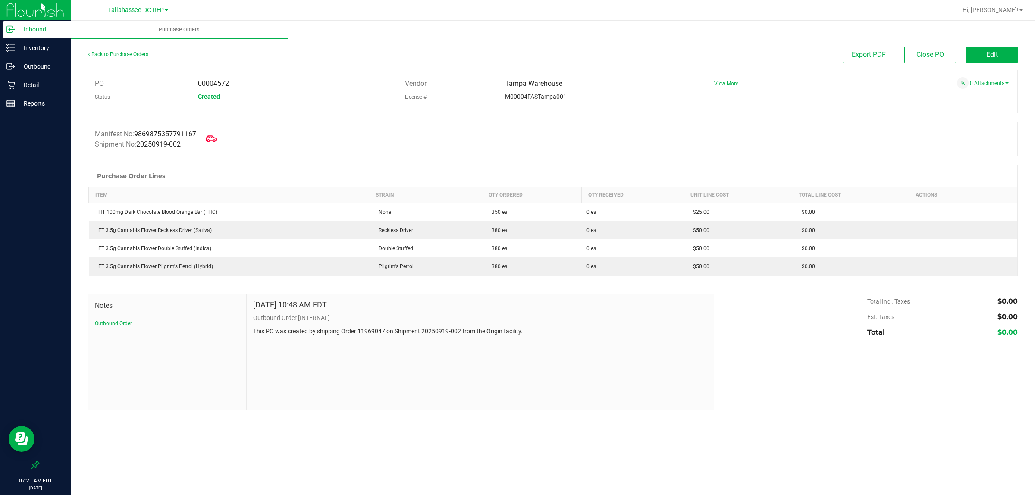
click at [221, 143] on span at bounding box center [211, 138] width 19 height 19
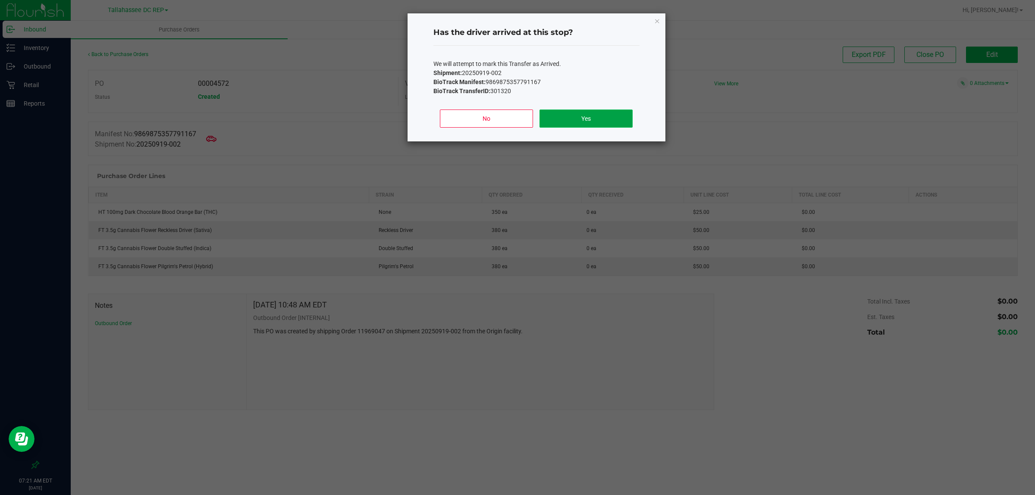
click at [568, 117] on button "Yes" at bounding box center [585, 119] width 93 height 18
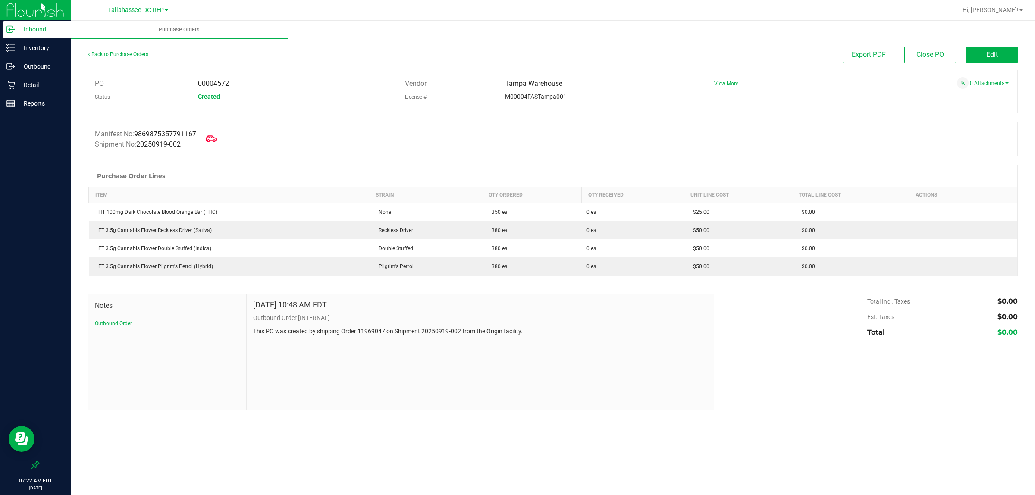
click at [215, 143] on icon at bounding box center [211, 138] width 11 height 11
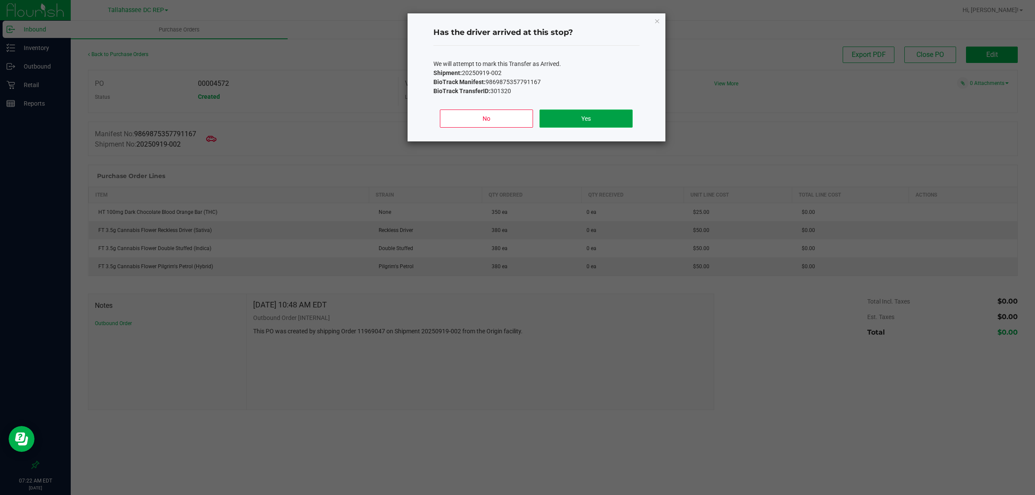
click at [607, 123] on button "Yes" at bounding box center [585, 119] width 93 height 18
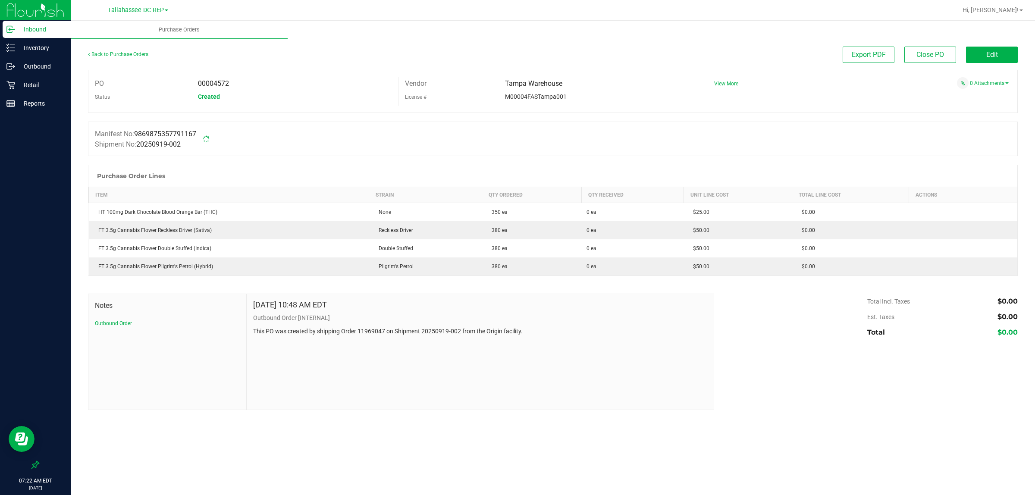
drag, startPoint x: 33, startPoint y: 28, endPoint x: 12, endPoint y: 185, distance: 158.4
click at [9, 229] on div at bounding box center [35, 284] width 71 height 343
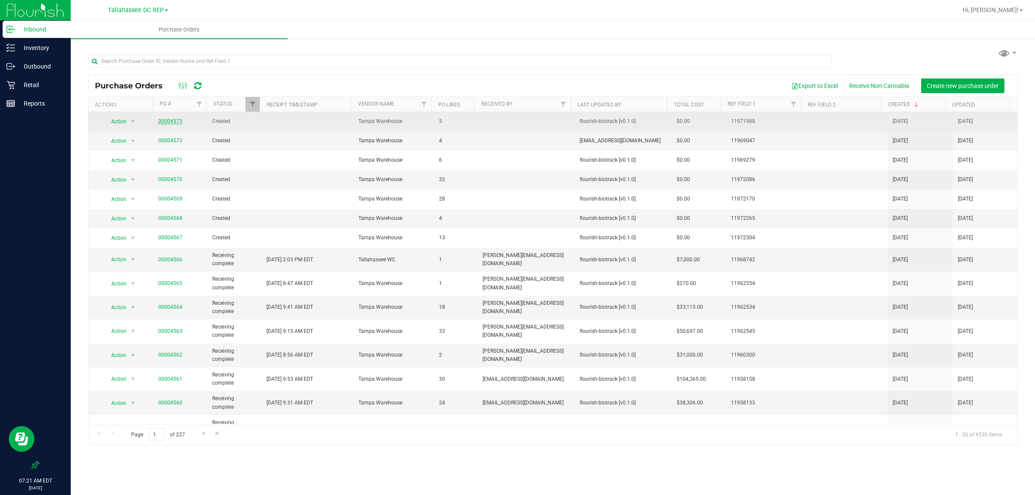
click at [174, 124] on link "00004573" at bounding box center [170, 121] width 24 height 6
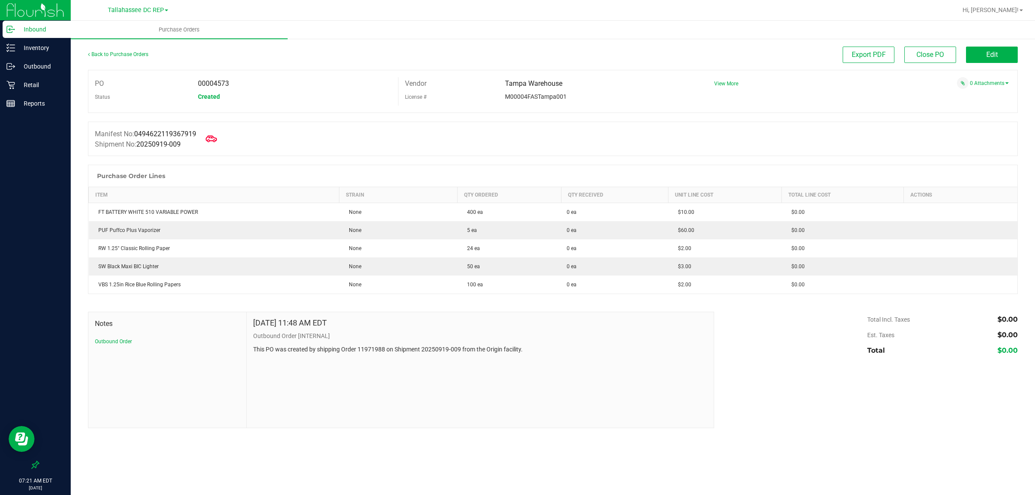
click at [212, 145] on span at bounding box center [211, 138] width 19 height 19
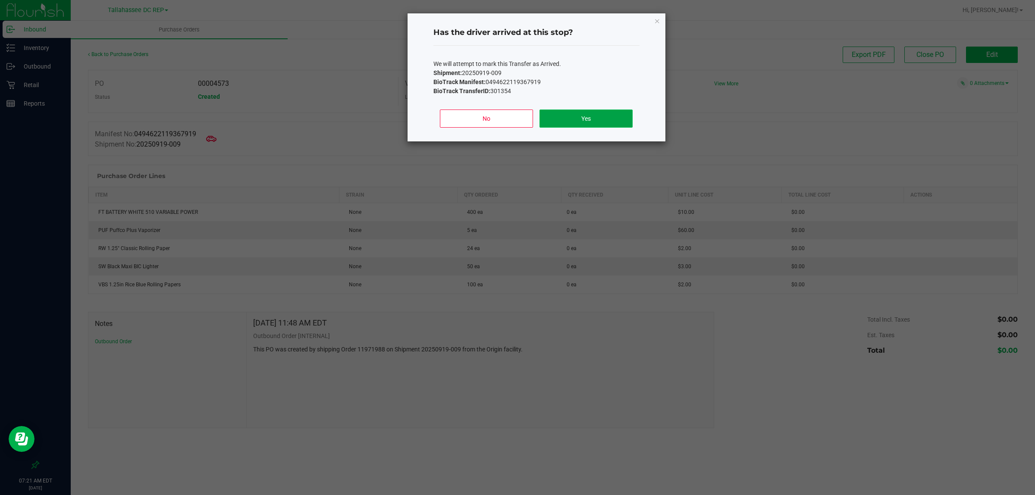
click at [581, 122] on button "Yes" at bounding box center [585, 119] width 93 height 18
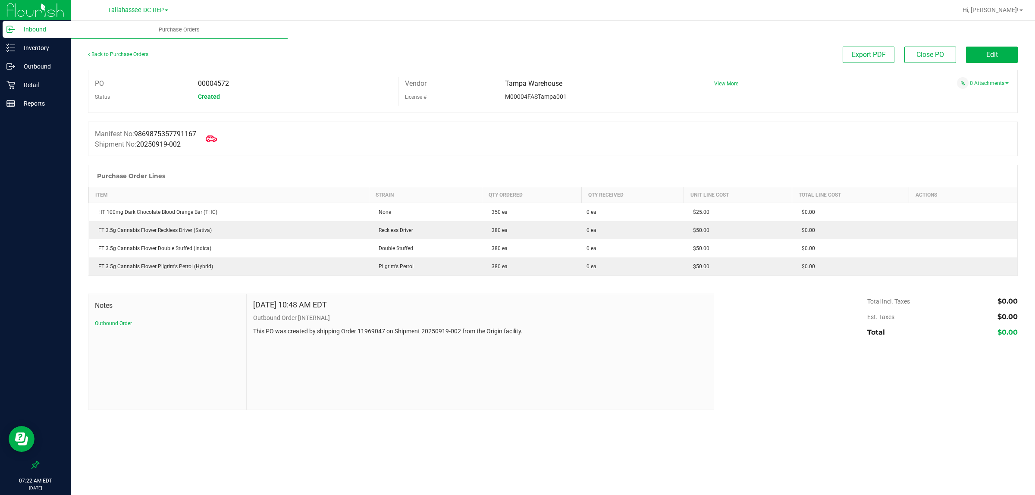
click at [215, 141] on icon at bounding box center [211, 138] width 11 height 11
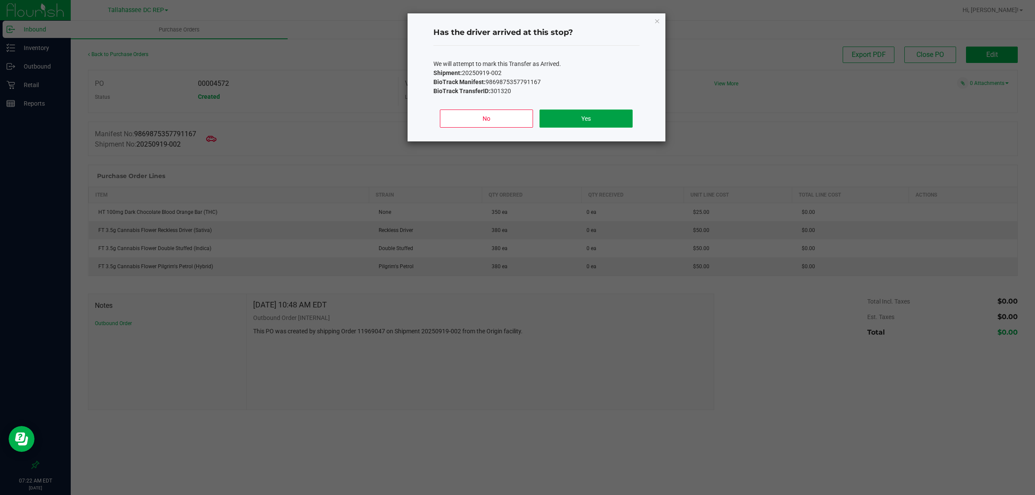
drag, startPoint x: 586, startPoint y: 114, endPoint x: 578, endPoint y: 115, distance: 7.8
click at [586, 113] on button "Yes" at bounding box center [585, 119] width 93 height 18
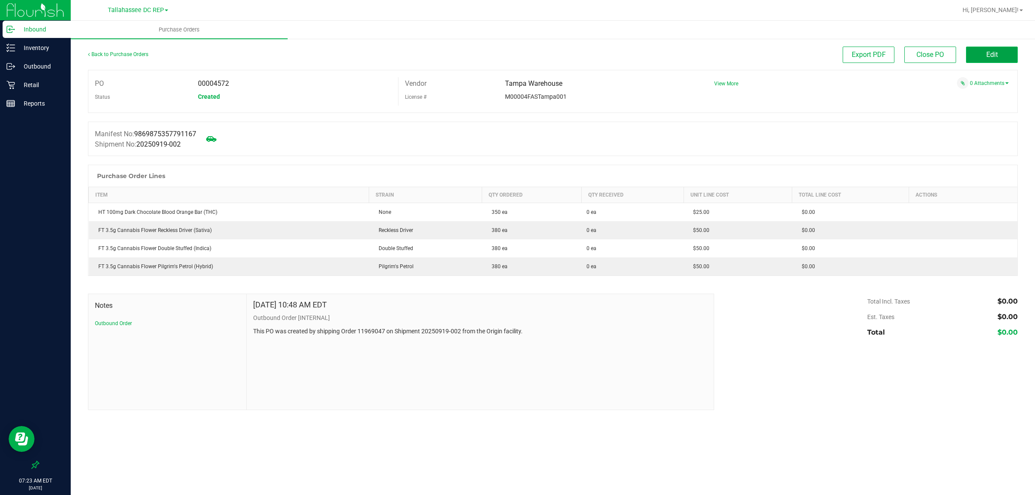
click at [999, 50] on button "Edit" at bounding box center [992, 55] width 52 height 16
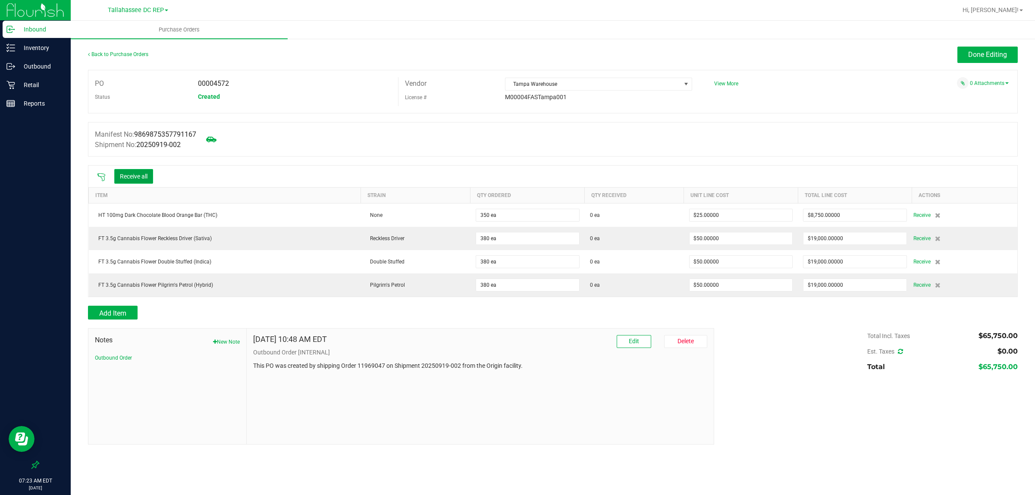
click at [146, 176] on button "Receive all" at bounding box center [133, 176] width 39 height 15
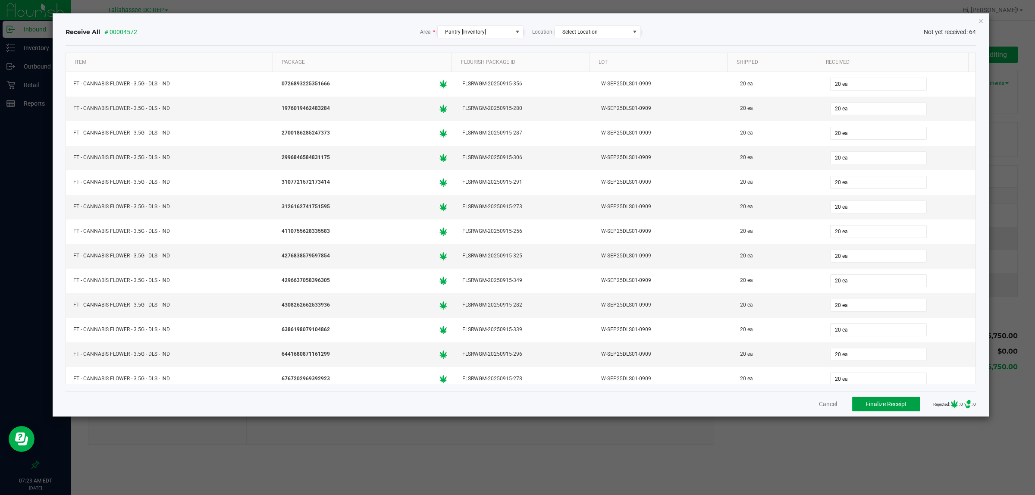
click at [875, 408] on span "Finalize Receipt" at bounding box center [886, 404] width 41 height 7
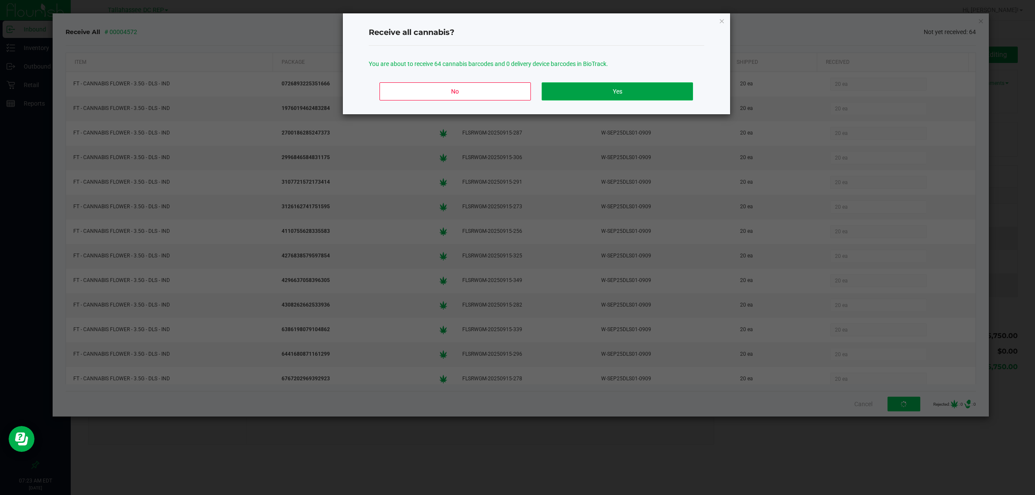
click at [627, 84] on button "Yes" at bounding box center [617, 91] width 151 height 18
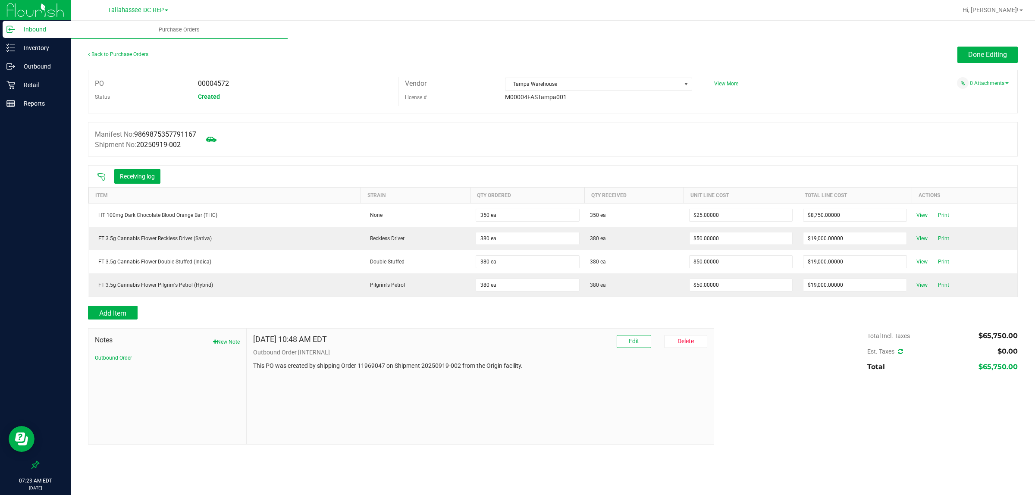
click at [48, 29] on p "Inbound" at bounding box center [41, 29] width 52 height 10
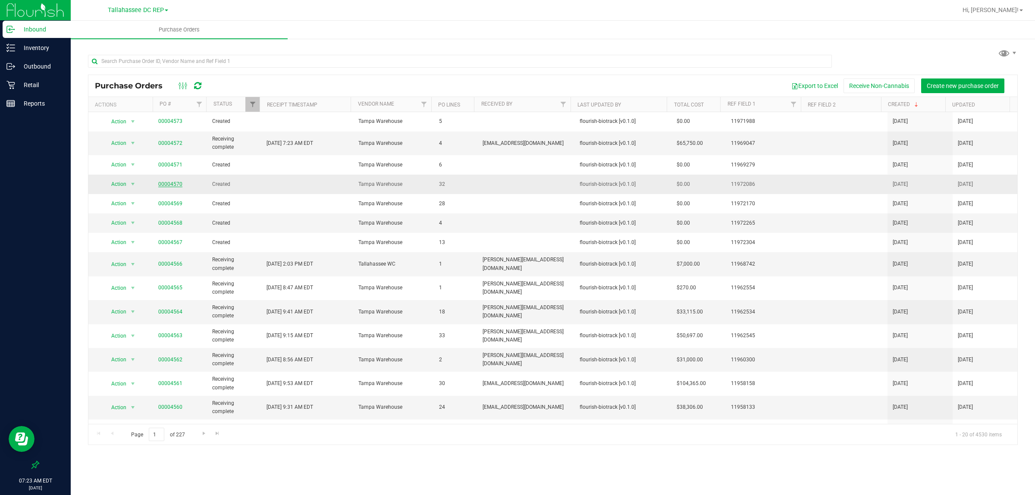
click at [165, 185] on link "00004570" at bounding box center [170, 184] width 24 height 6
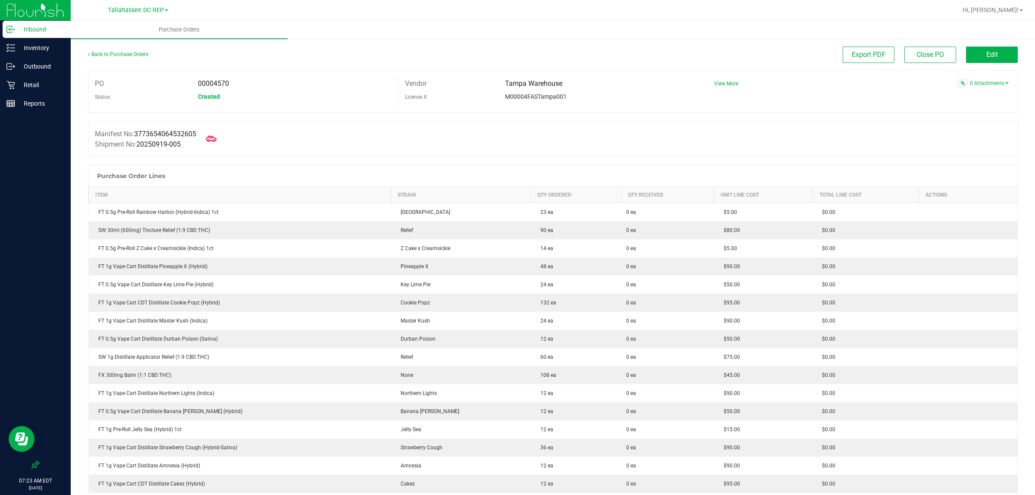
click at [35, 31] on p "Inbound" at bounding box center [41, 29] width 52 height 10
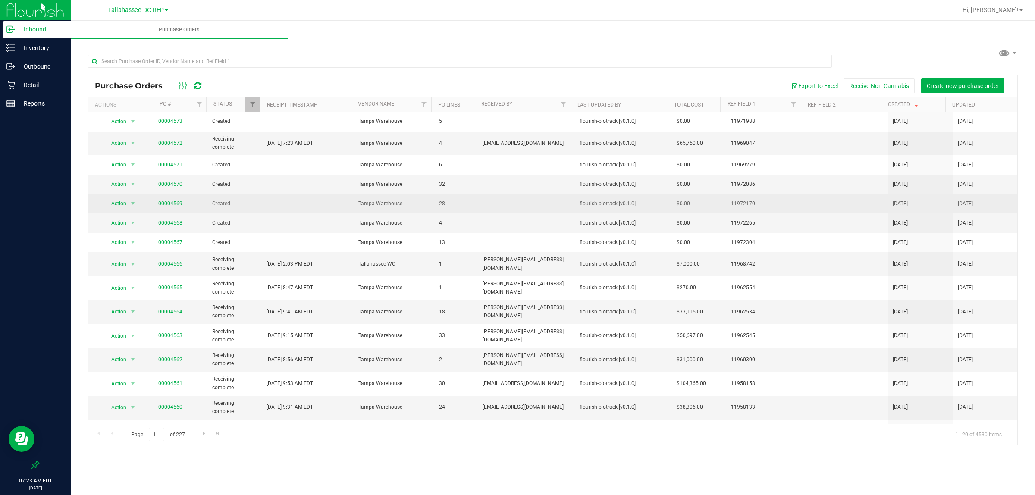
click at [221, 206] on span "Created" at bounding box center [234, 204] width 44 height 8
click at [166, 205] on link "00004569" at bounding box center [170, 204] width 24 height 6
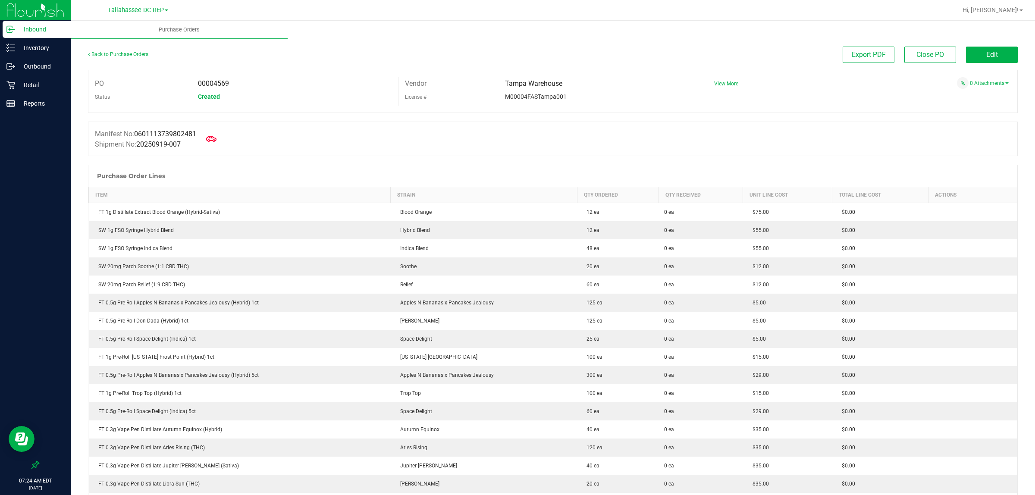
click at [27, 28] on p "Inbound" at bounding box center [41, 29] width 52 height 10
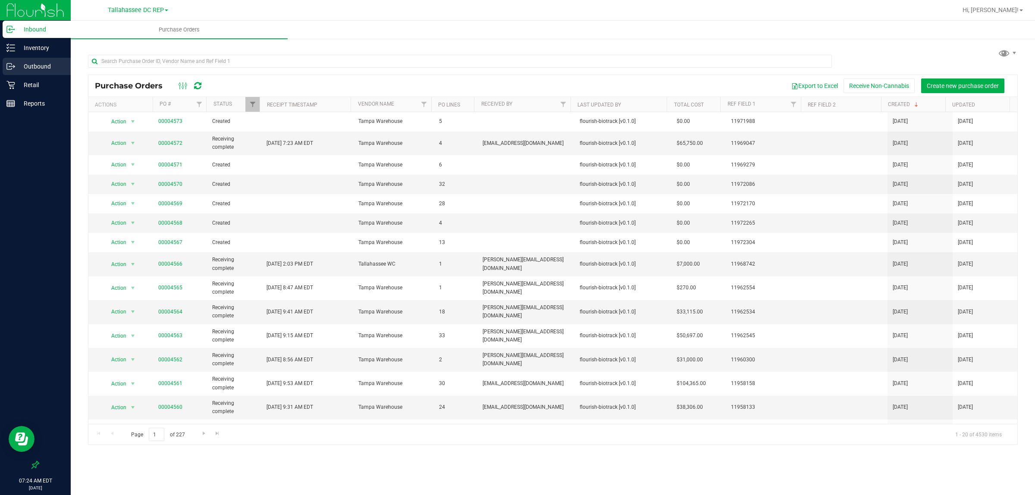
click at [39, 67] on p "Outbound" at bounding box center [41, 66] width 52 height 10
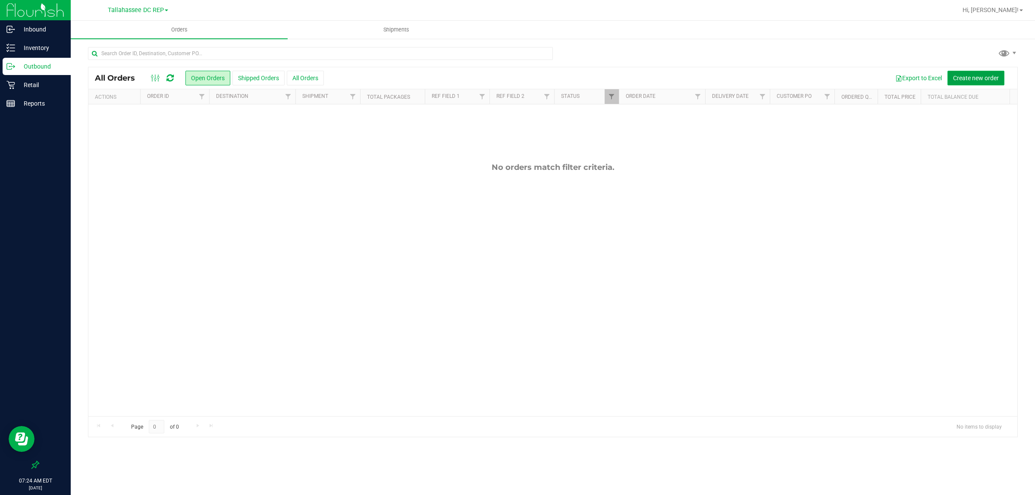
click at [977, 77] on span "Create new order" at bounding box center [976, 78] width 46 height 7
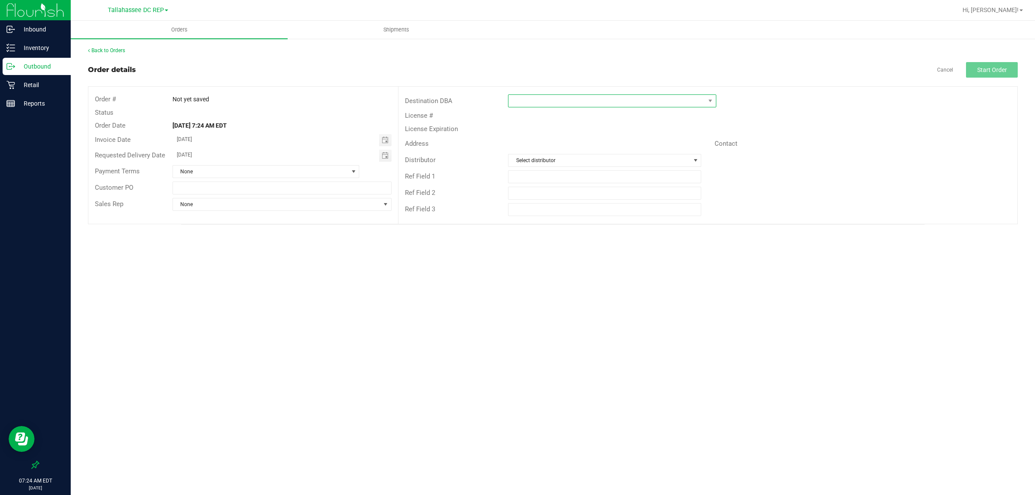
click at [535, 97] on span at bounding box center [606, 101] width 197 height 12
type input "pensa"
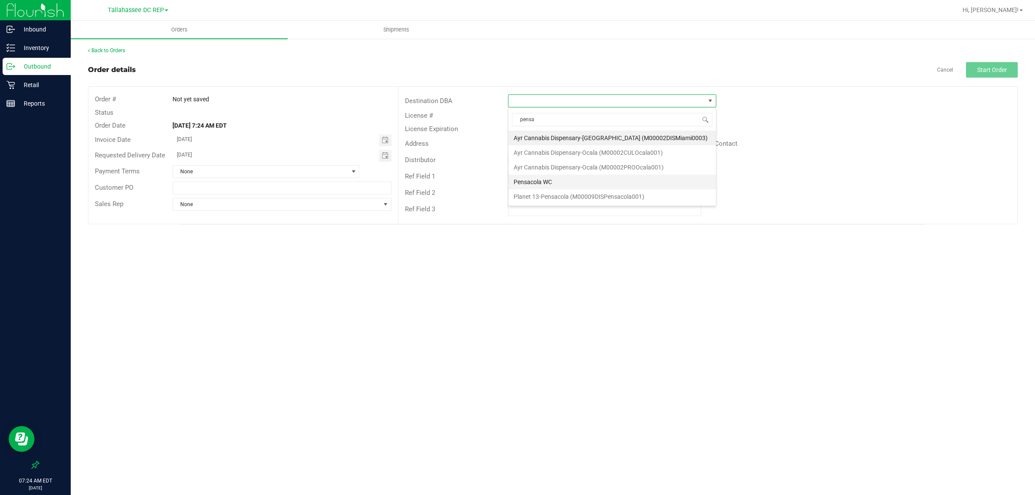
click at [545, 178] on li "Pensacola WC" at bounding box center [611, 182] width 207 height 15
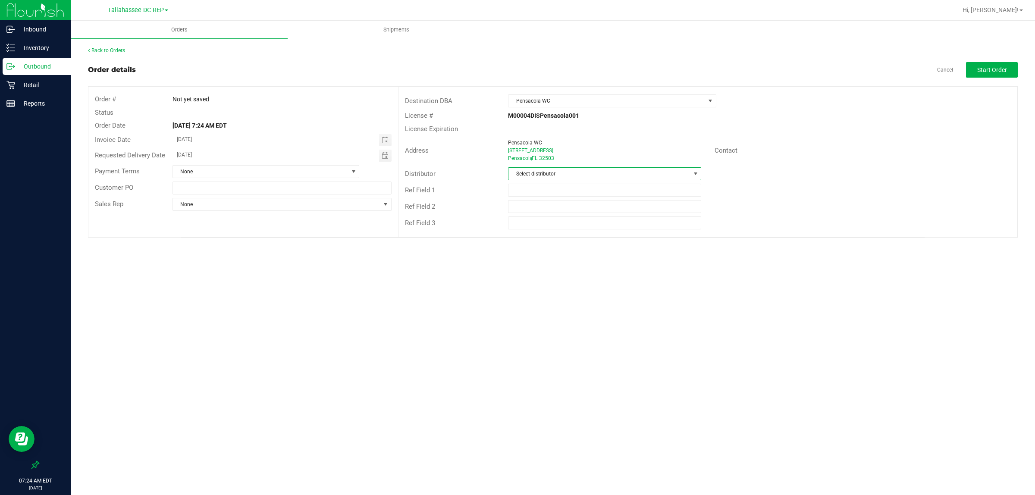
click at [583, 172] on span "Select distributor" at bounding box center [599, 174] width 182 height 12
type input "talla"
click at [573, 210] on li "Tallahassee DC REP" at bounding box center [604, 211] width 192 height 15
click at [564, 190] on input "text" at bounding box center [604, 190] width 193 height 13
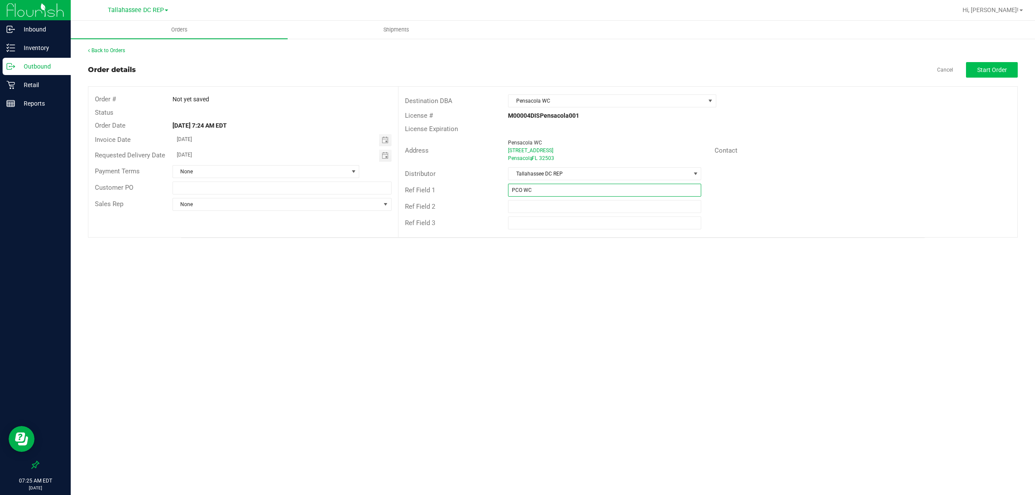
type input "PCO WC"
click at [983, 68] on span "Start Order" at bounding box center [992, 69] width 30 height 7
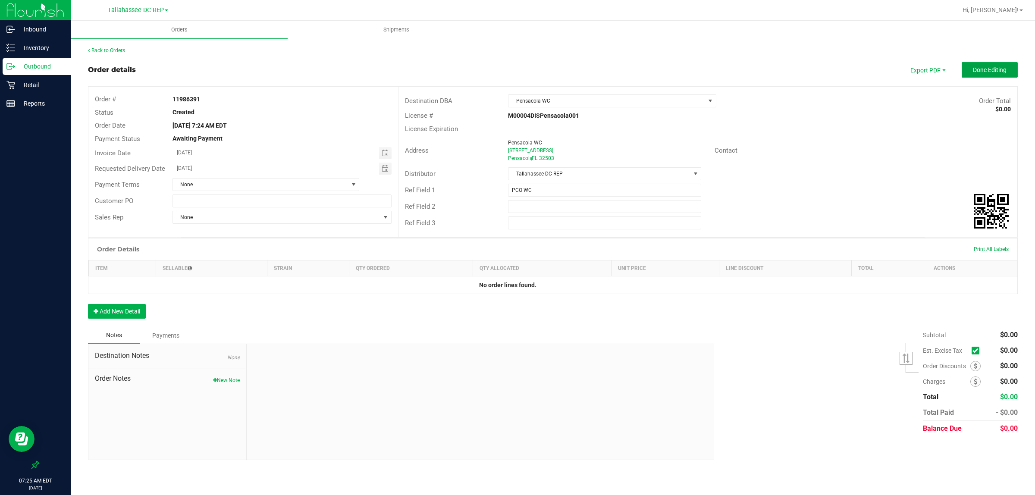
drag, startPoint x: 986, startPoint y: 68, endPoint x: 900, endPoint y: 71, distance: 85.5
click at [985, 68] on span "Done Editing" at bounding box center [990, 69] width 34 height 7
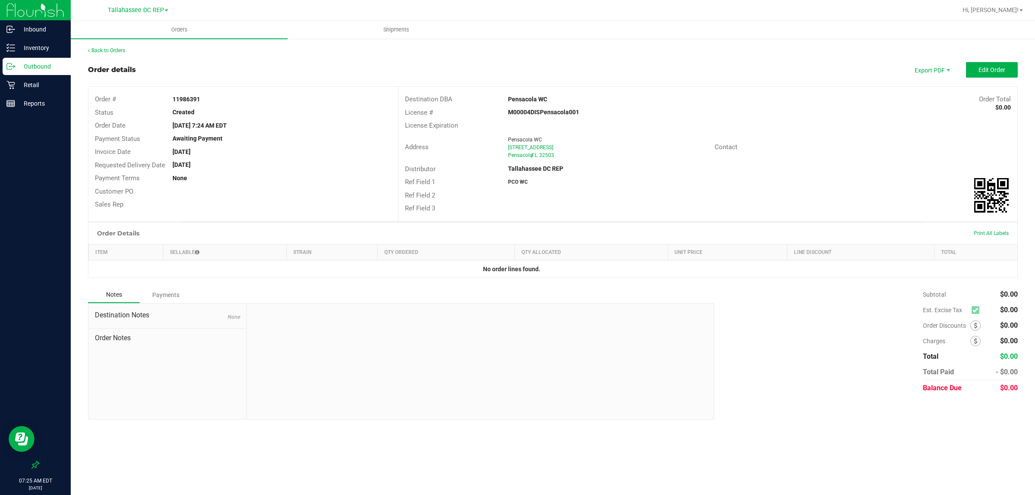
click at [44, 67] on p "Outbound" at bounding box center [41, 66] width 52 height 10
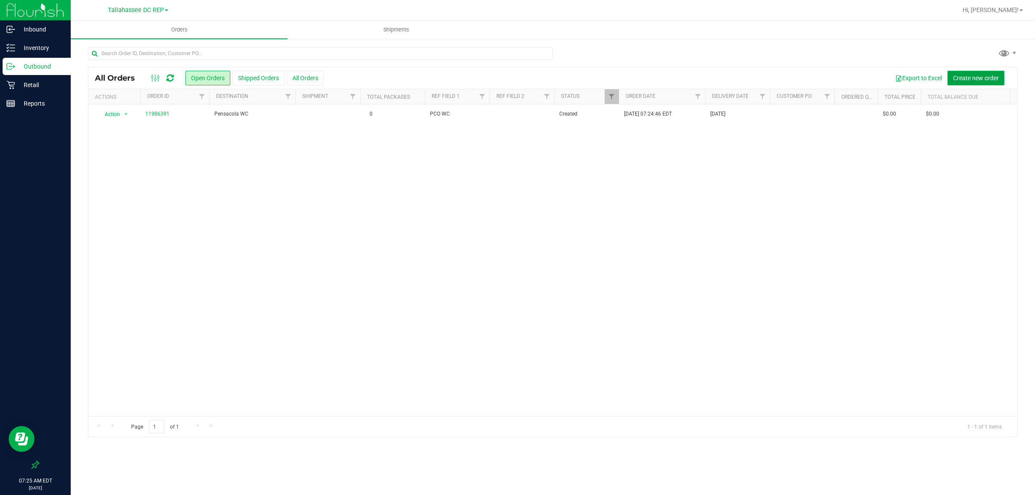
click at [972, 72] on button "Create new order" at bounding box center [975, 78] width 57 height 15
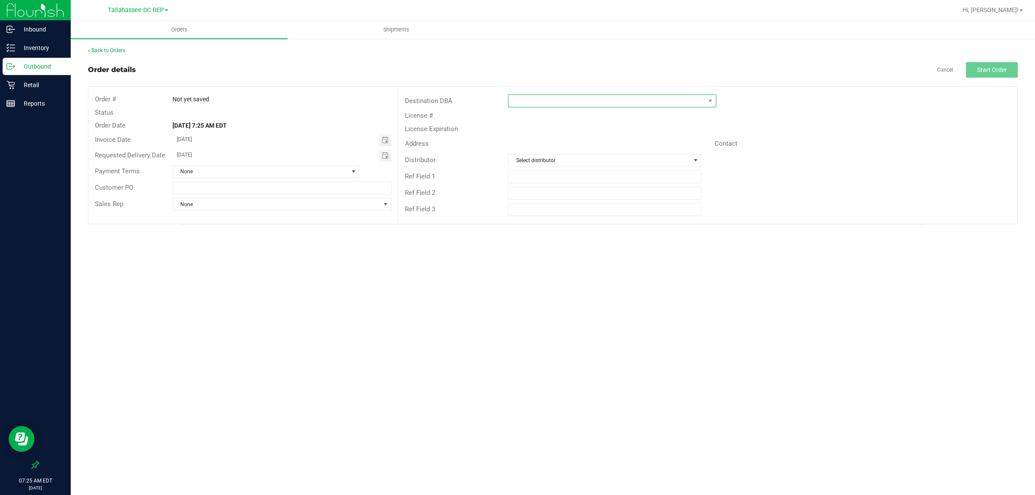
click at [530, 102] on span at bounding box center [606, 101] width 197 height 12
type input "crest"
click at [555, 134] on li "Crestview WC" at bounding box center [611, 138] width 207 height 15
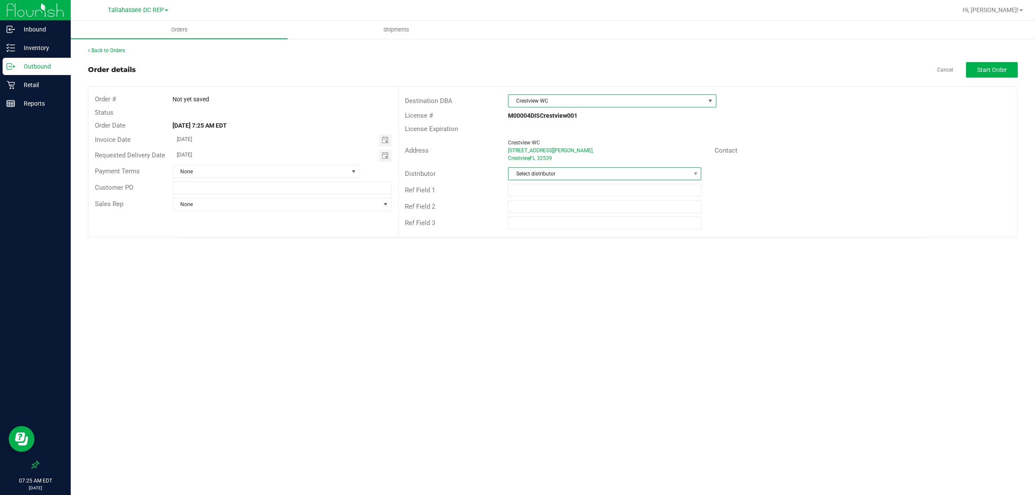
click at [576, 178] on span "Select distributor" at bounding box center [599, 174] width 182 height 12
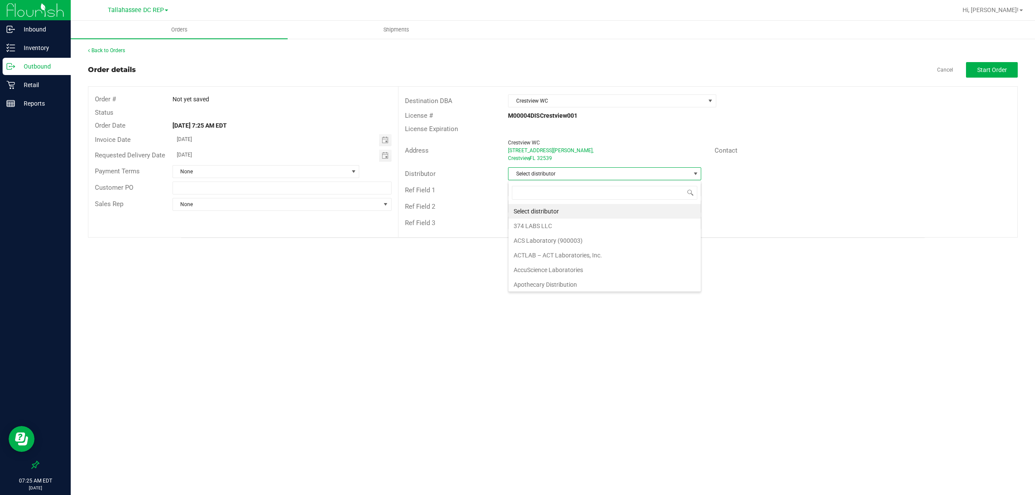
scroll to position [13, 193]
type input "talla"
click at [574, 210] on li "Tallahassee DC REP" at bounding box center [604, 211] width 192 height 15
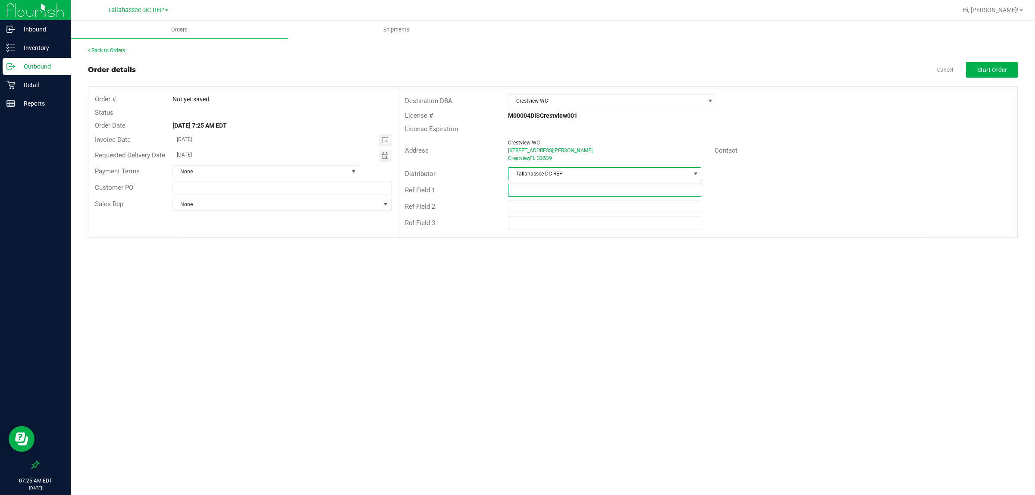
click at [559, 192] on input "text" at bounding box center [604, 190] width 193 height 13
type input "CRV WC"
click at [990, 70] on span "Start Order" at bounding box center [992, 69] width 30 height 7
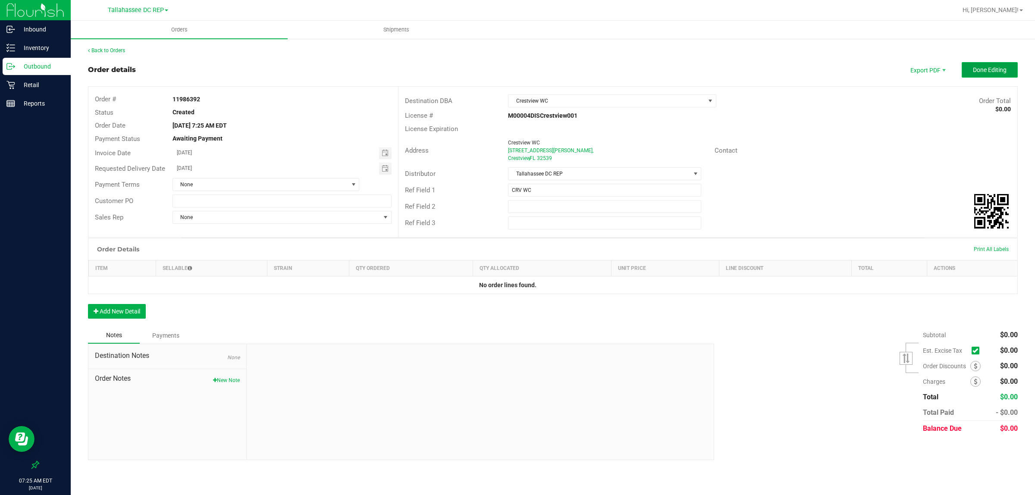
drag, startPoint x: 991, startPoint y: 73, endPoint x: 983, endPoint y: 76, distance: 7.9
click at [989, 74] on button "Done Editing" at bounding box center [990, 70] width 56 height 16
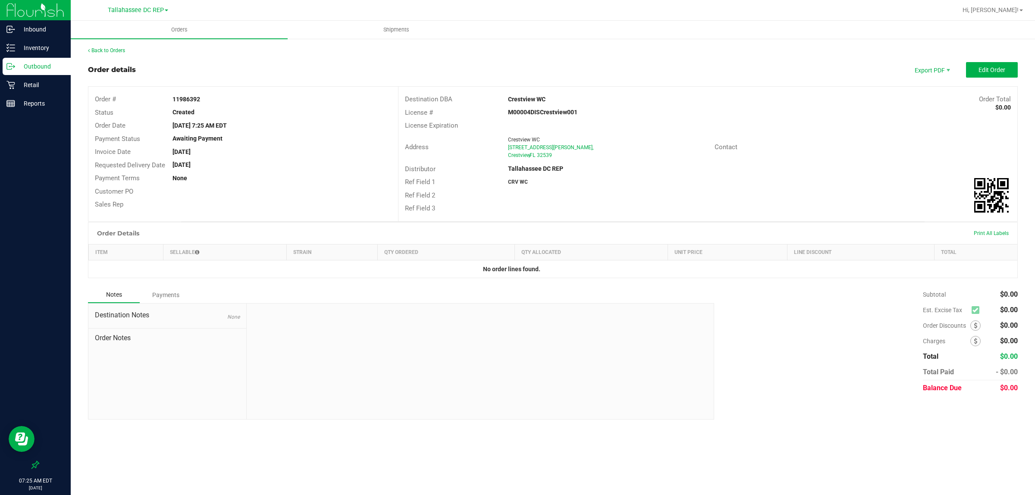
click at [44, 63] on p "Outbound" at bounding box center [41, 66] width 52 height 10
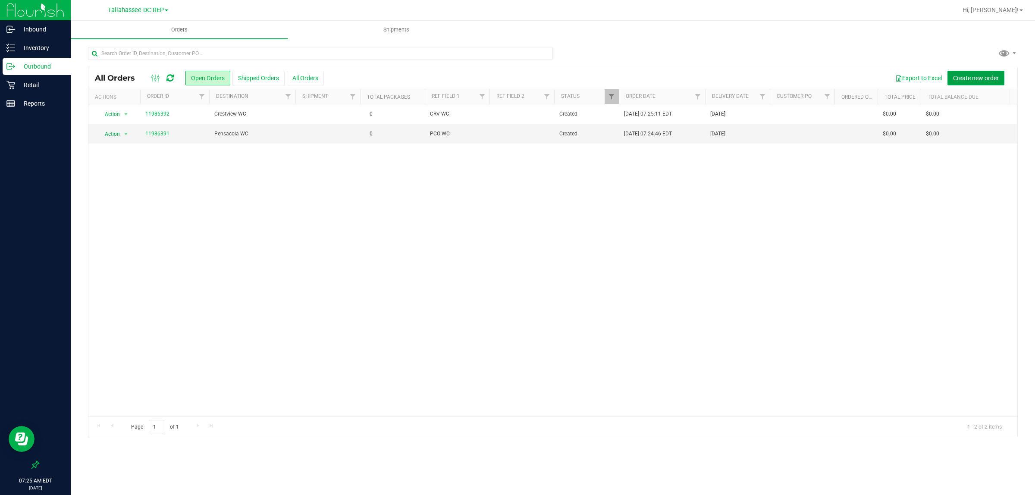
click at [982, 75] on span "Create new order" at bounding box center [976, 78] width 46 height 7
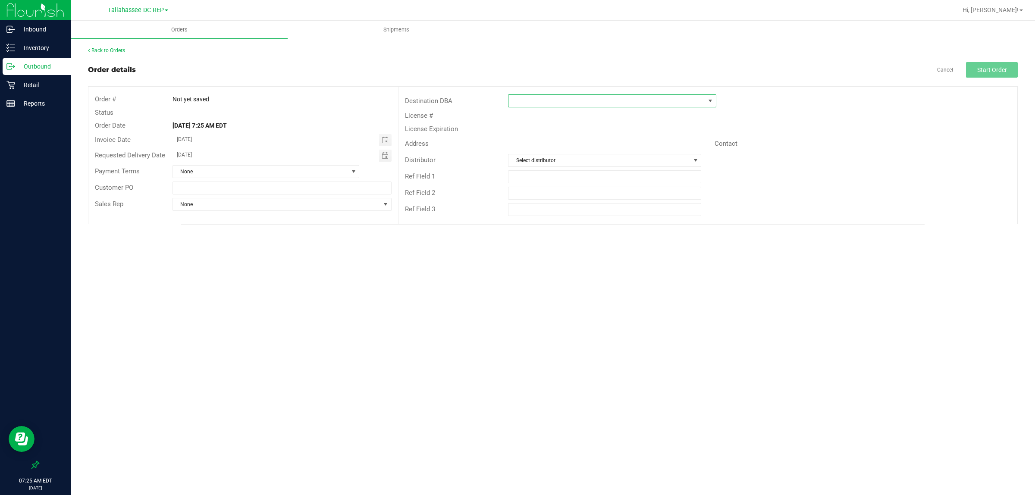
click at [565, 100] on span at bounding box center [606, 101] width 197 height 12
type input "Ft"
click at [567, 134] on li "Ft Walton Beach WC" at bounding box center [617, 138] width 218 height 15
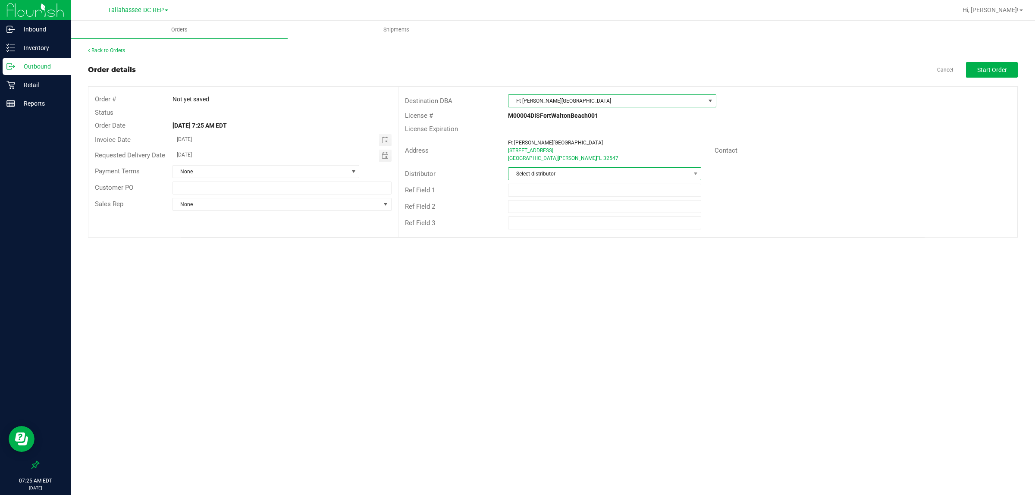
click at [572, 172] on span "Select distributor" at bounding box center [599, 174] width 182 height 12
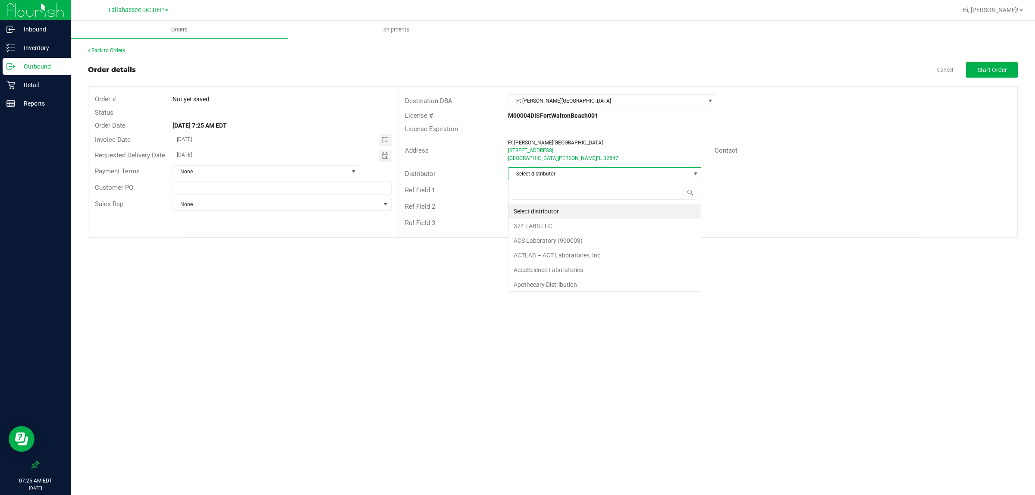
scroll to position [13, 193]
type input "talla"
click at [553, 212] on li "Tallahassee DC REP" at bounding box center [604, 211] width 192 height 15
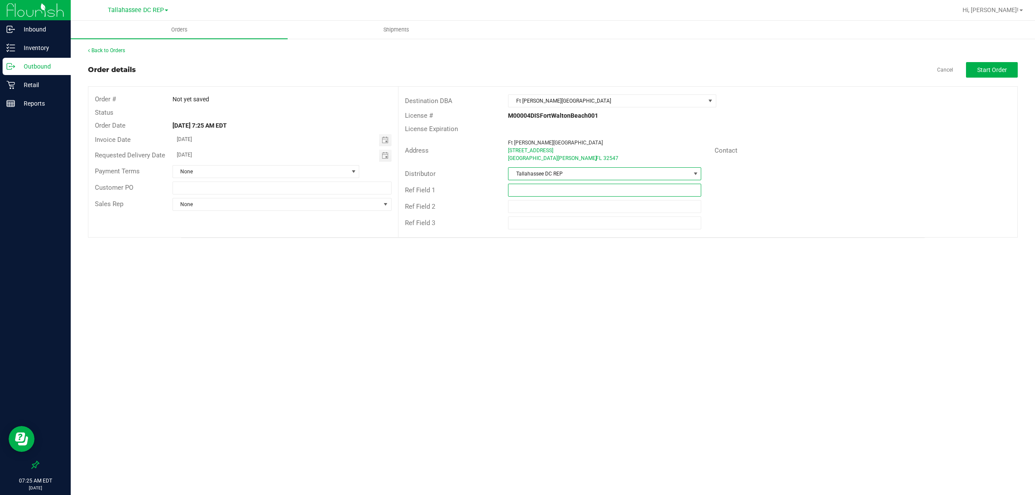
click at [554, 193] on input "text" at bounding box center [604, 190] width 193 height 13
type input "FWB WC"
click at [834, 231] on div "Destination DBA Ft Walton Beach WC License # M00004DISFortWaltonBeach001 Licens…" at bounding box center [707, 162] width 619 height 151
click at [985, 74] on button "Start Order" at bounding box center [992, 70] width 52 height 16
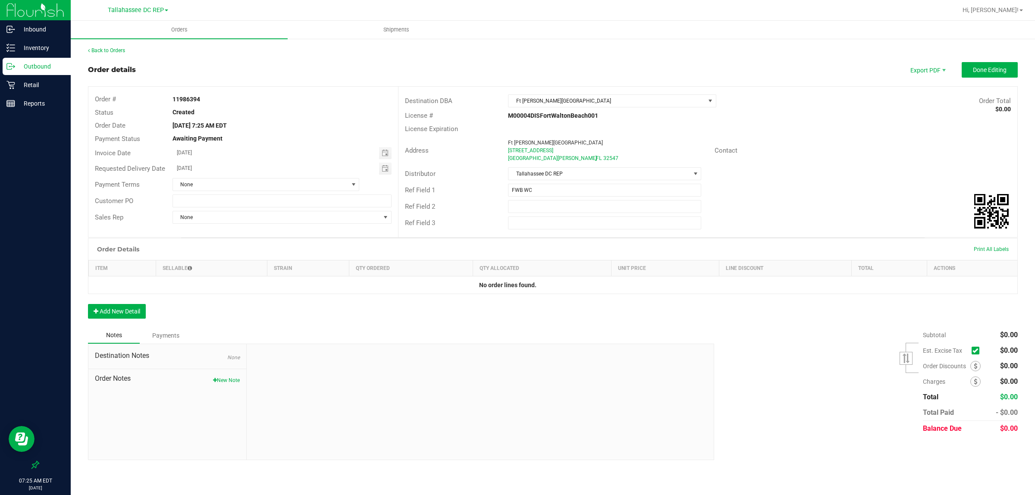
click at [54, 68] on p "Outbound" at bounding box center [41, 66] width 52 height 10
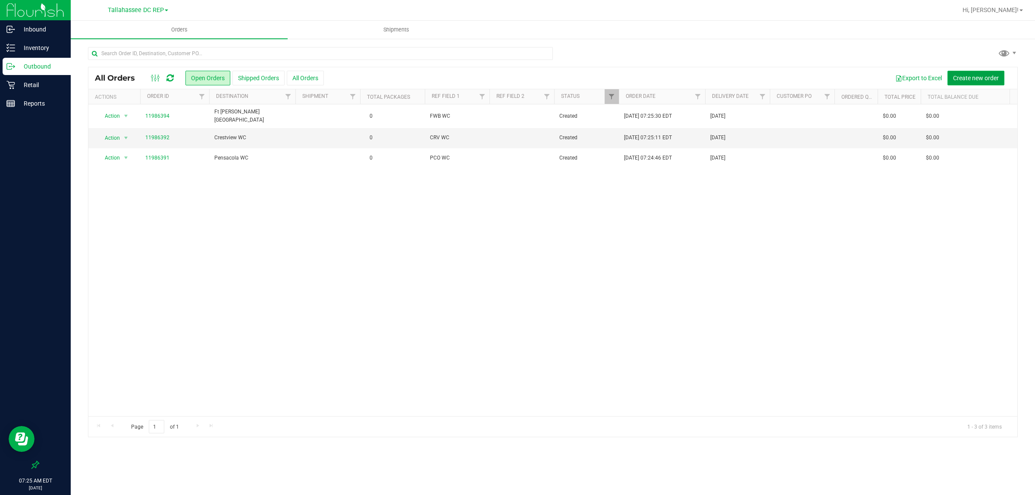
click at [969, 81] on span "Create new order" at bounding box center [976, 78] width 46 height 7
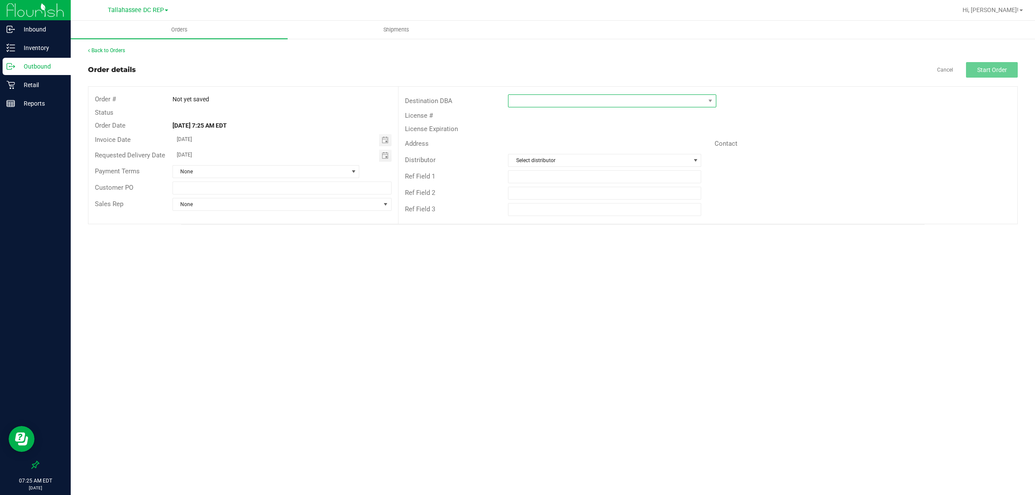
click at [649, 102] on span at bounding box center [606, 101] width 197 height 12
type input "Pan"
click at [576, 135] on li "Panama City WC" at bounding box center [611, 138] width 207 height 15
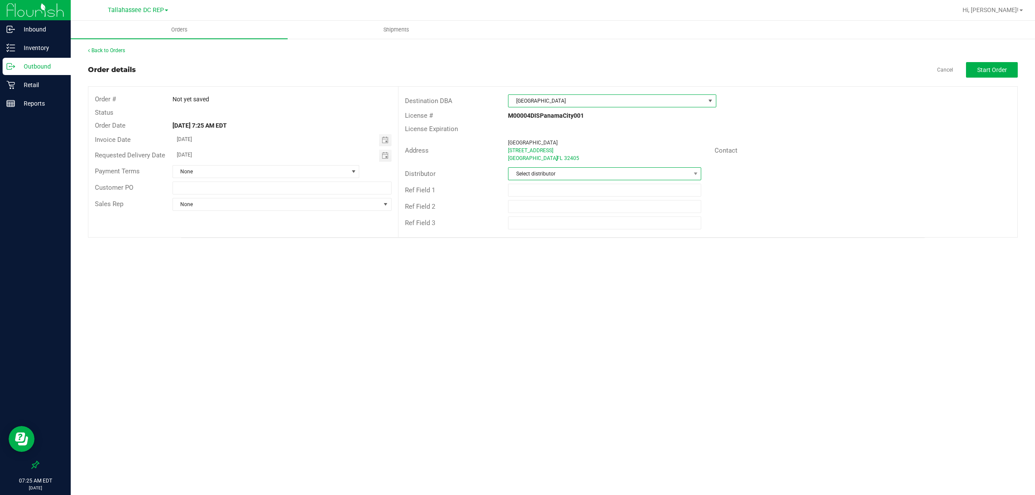
click at [563, 174] on span "Select distributor" at bounding box center [599, 174] width 182 height 12
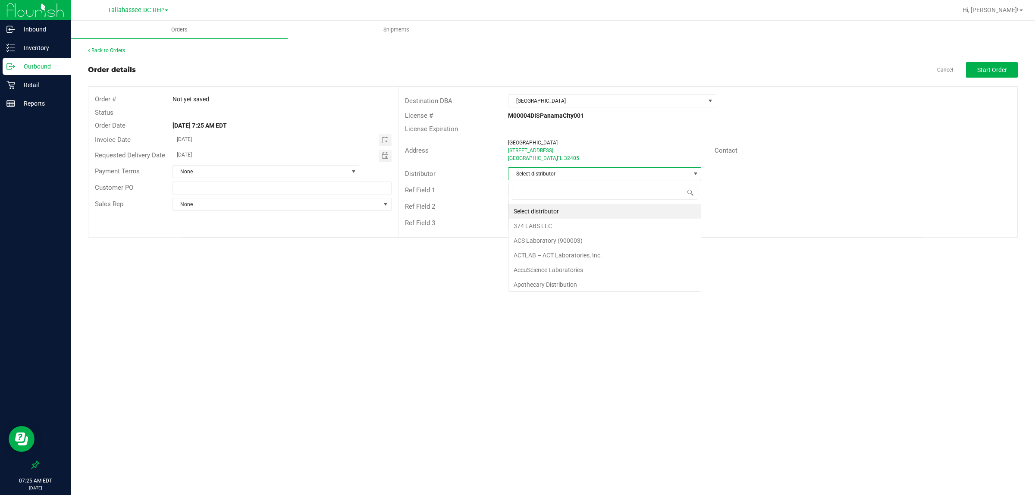
scroll to position [13, 193]
type input "talla"
click at [547, 211] on li "Tallahassee DC REP" at bounding box center [604, 211] width 192 height 15
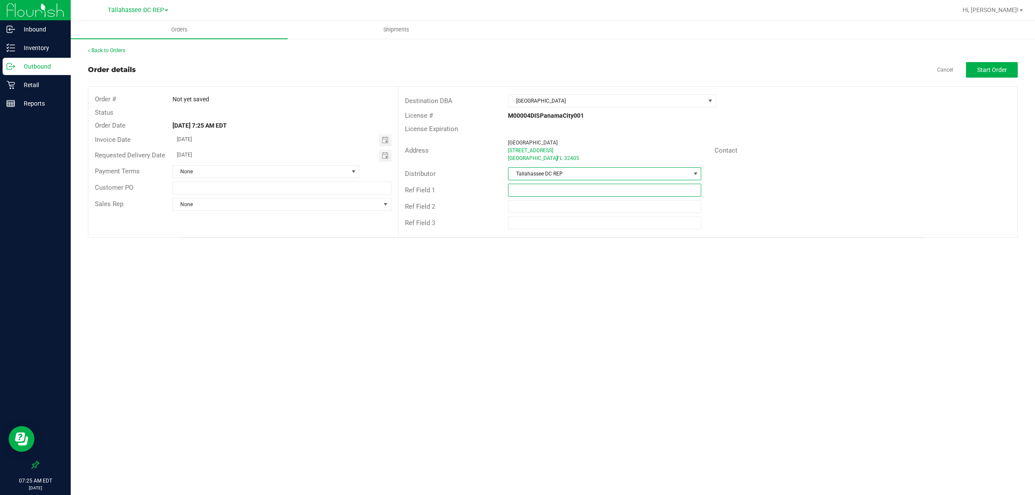
drag, startPoint x: 542, startPoint y: 191, endPoint x: 537, endPoint y: 191, distance: 5.2
click at [539, 191] on input "text" at bounding box center [604, 190] width 193 height 13
type input "PAN WC"
click at [985, 63] on button "Start Order" at bounding box center [992, 70] width 52 height 16
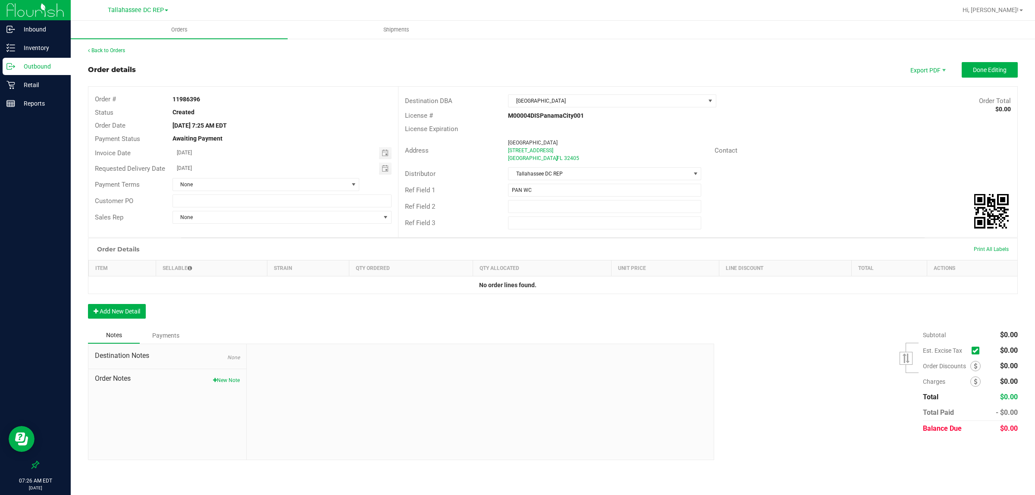
click at [51, 63] on p "Outbound" at bounding box center [41, 66] width 52 height 10
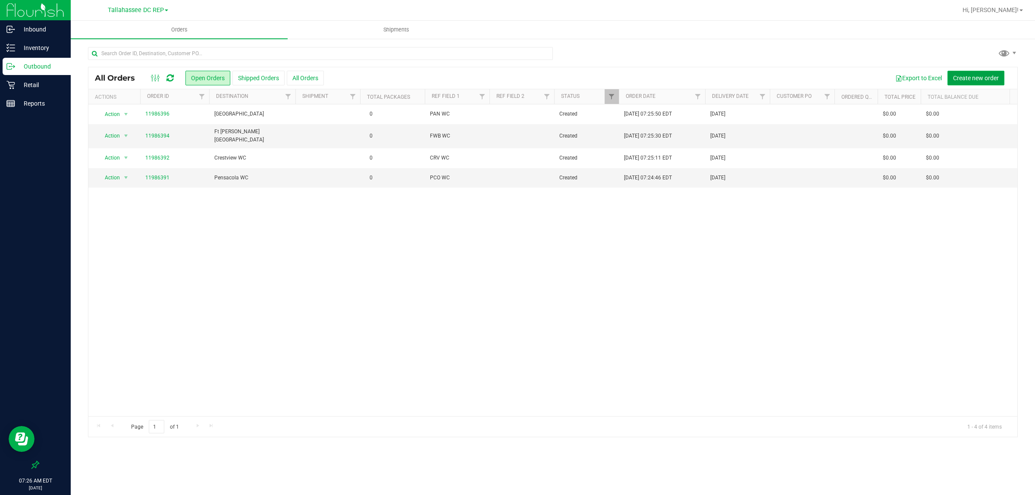
click at [972, 81] on button "Create new order" at bounding box center [975, 78] width 57 height 15
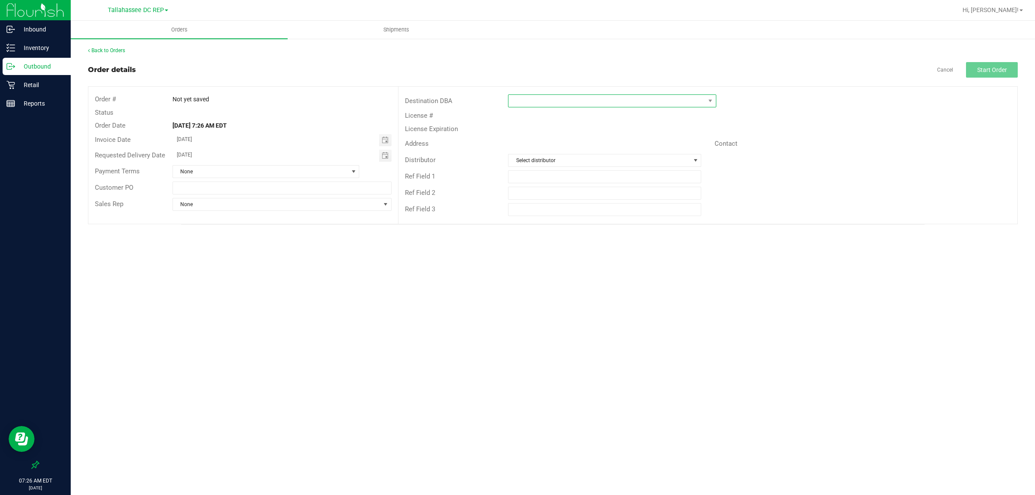
click at [558, 98] on span at bounding box center [606, 101] width 197 height 12
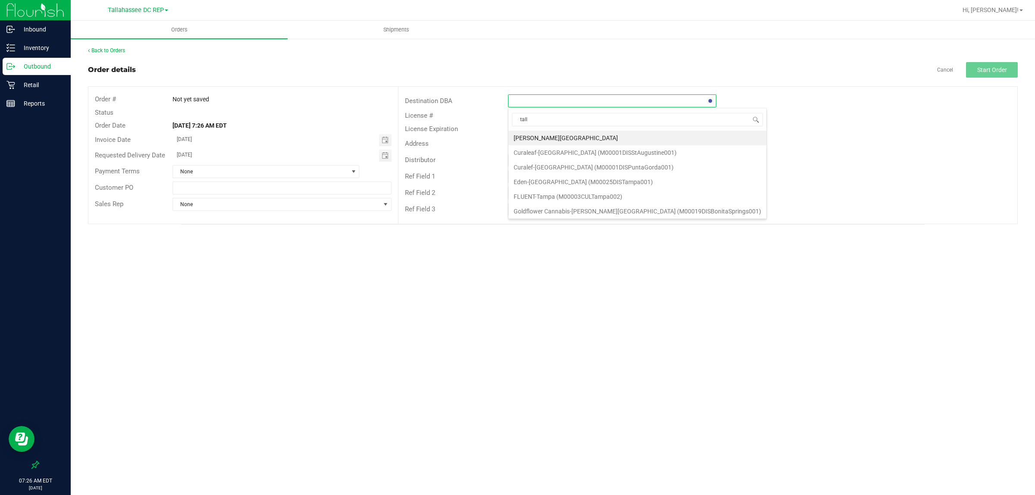
type input "talla"
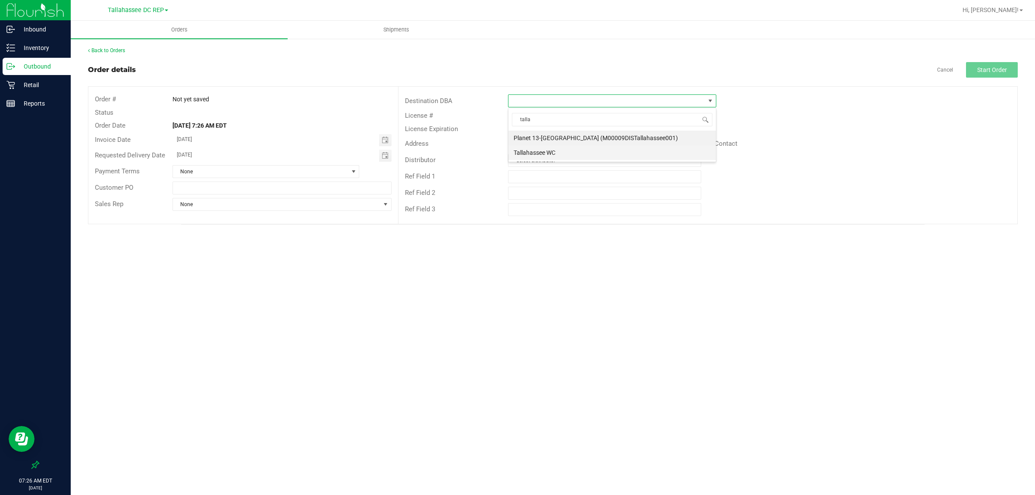
click at [585, 155] on li "Tallahassee WC" at bounding box center [611, 152] width 207 height 15
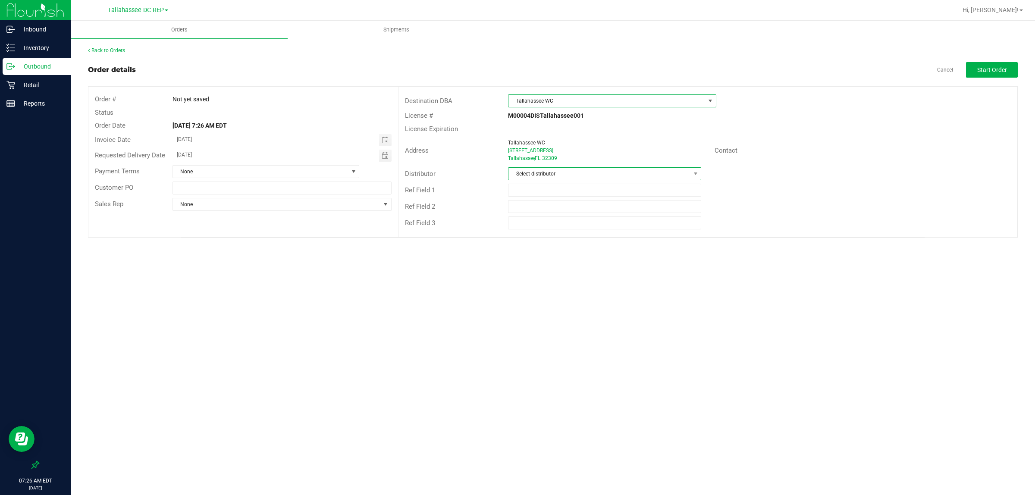
click at [566, 175] on span "Select distributor" at bounding box center [599, 174] width 182 height 12
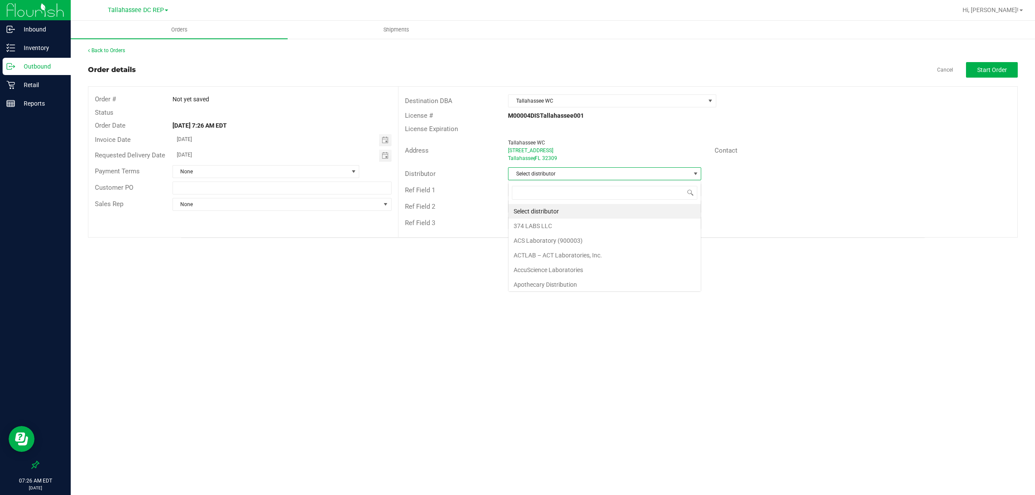
scroll to position [13, 193]
type input "talla"
click at [579, 213] on li "Tallahassee DC REP" at bounding box center [604, 211] width 192 height 15
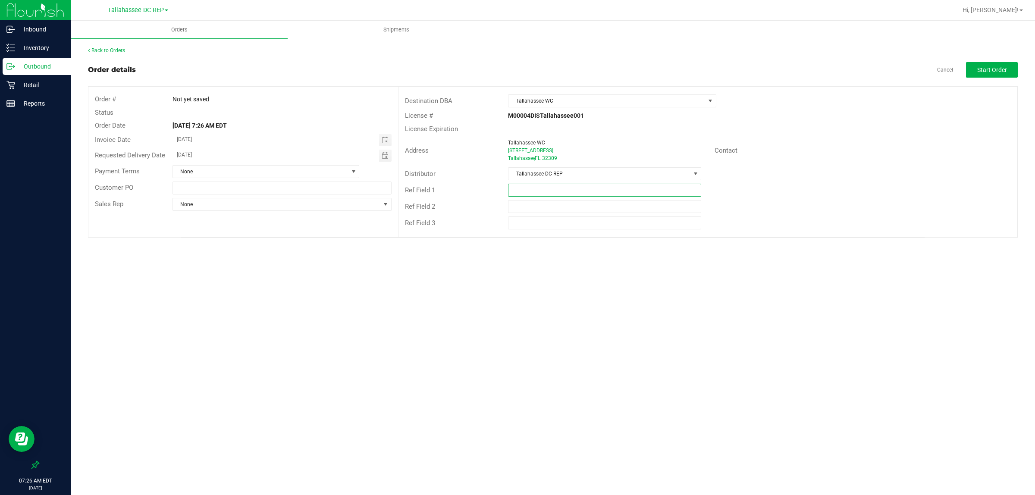
click at [565, 193] on input "text" at bounding box center [604, 190] width 193 height 13
type input "TLH WC"
click at [976, 67] on button "Start Order" at bounding box center [992, 70] width 52 height 16
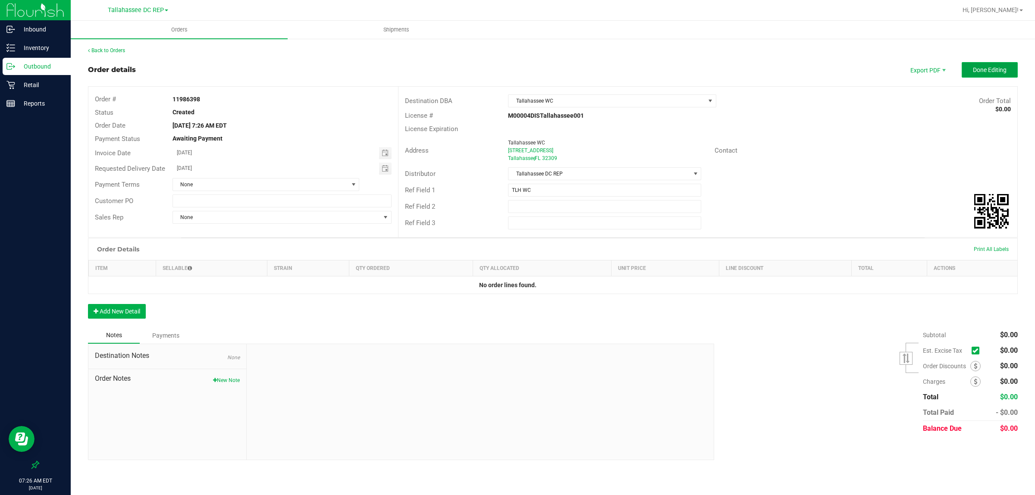
click at [978, 68] on span "Done Editing" at bounding box center [990, 69] width 34 height 7
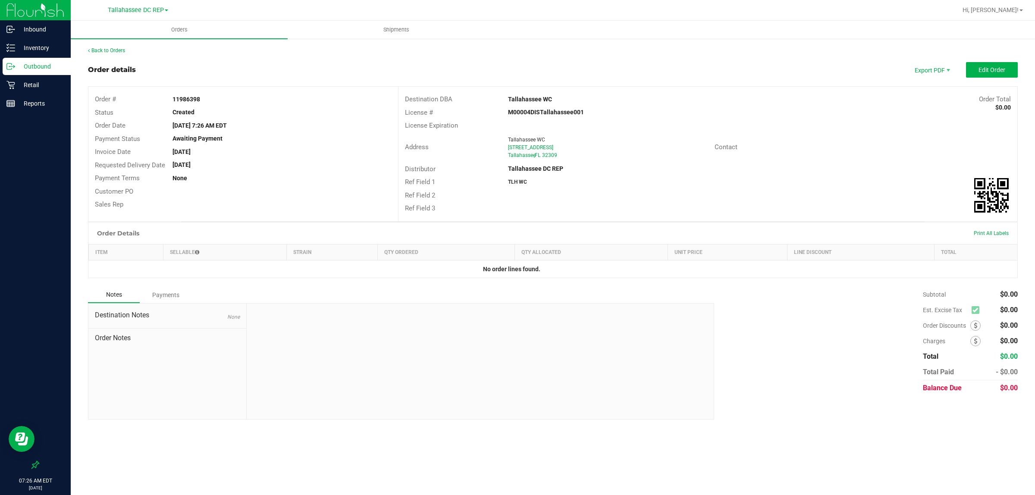
click at [45, 68] on p "Outbound" at bounding box center [41, 66] width 52 height 10
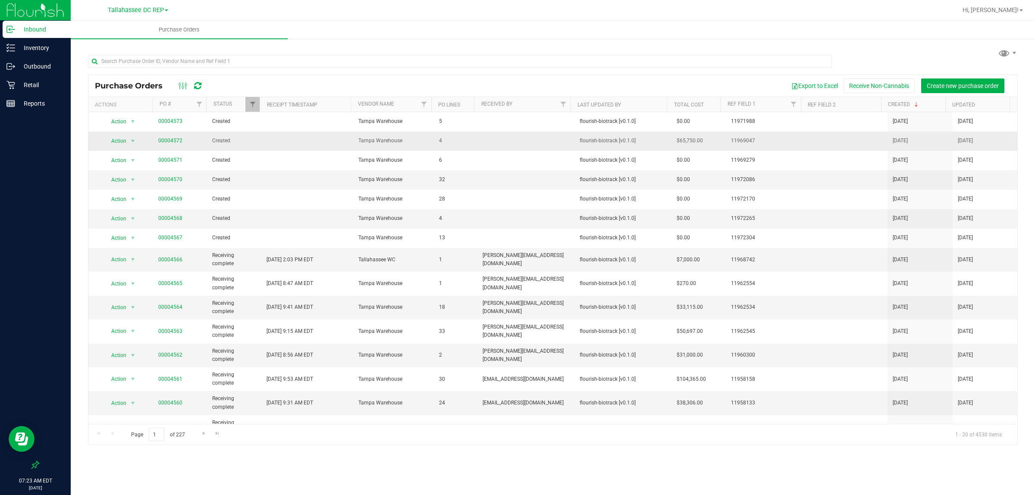
click at [170, 144] on span "00004572" at bounding box center [170, 141] width 24 height 8
click at [169, 139] on link "00004572" at bounding box center [170, 141] width 24 height 6
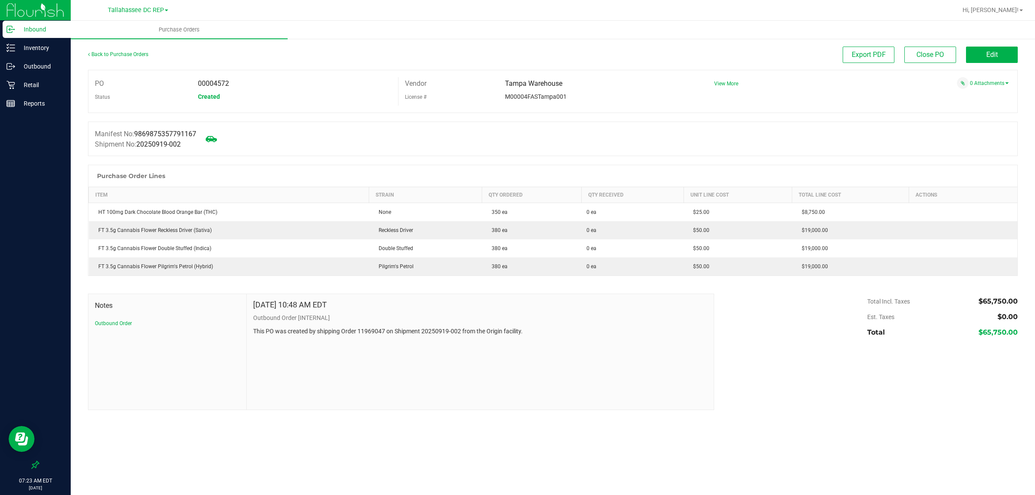
click at [213, 145] on span at bounding box center [211, 138] width 19 height 19
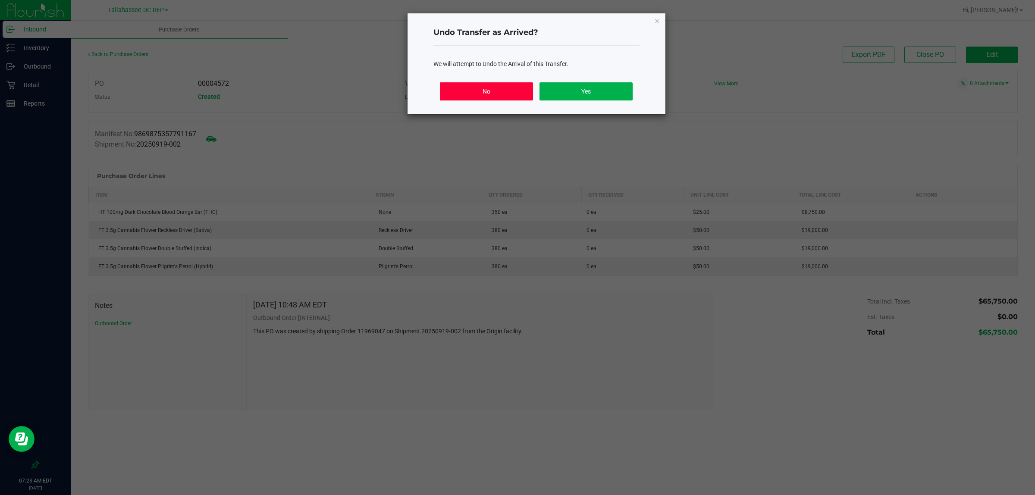
click at [507, 97] on button "No" at bounding box center [486, 91] width 93 height 18
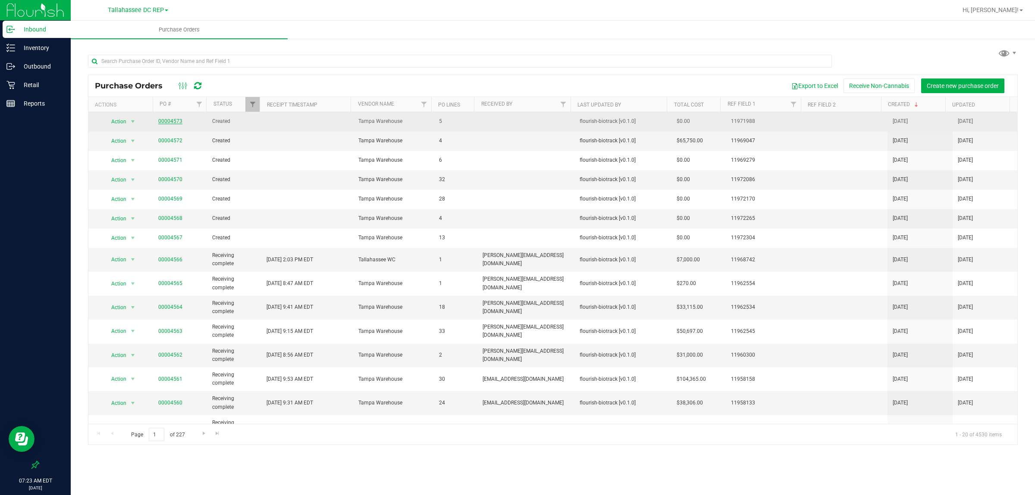
click at [166, 121] on link "00004573" at bounding box center [170, 121] width 24 height 6
